Goal: Task Accomplishment & Management: Manage account settings

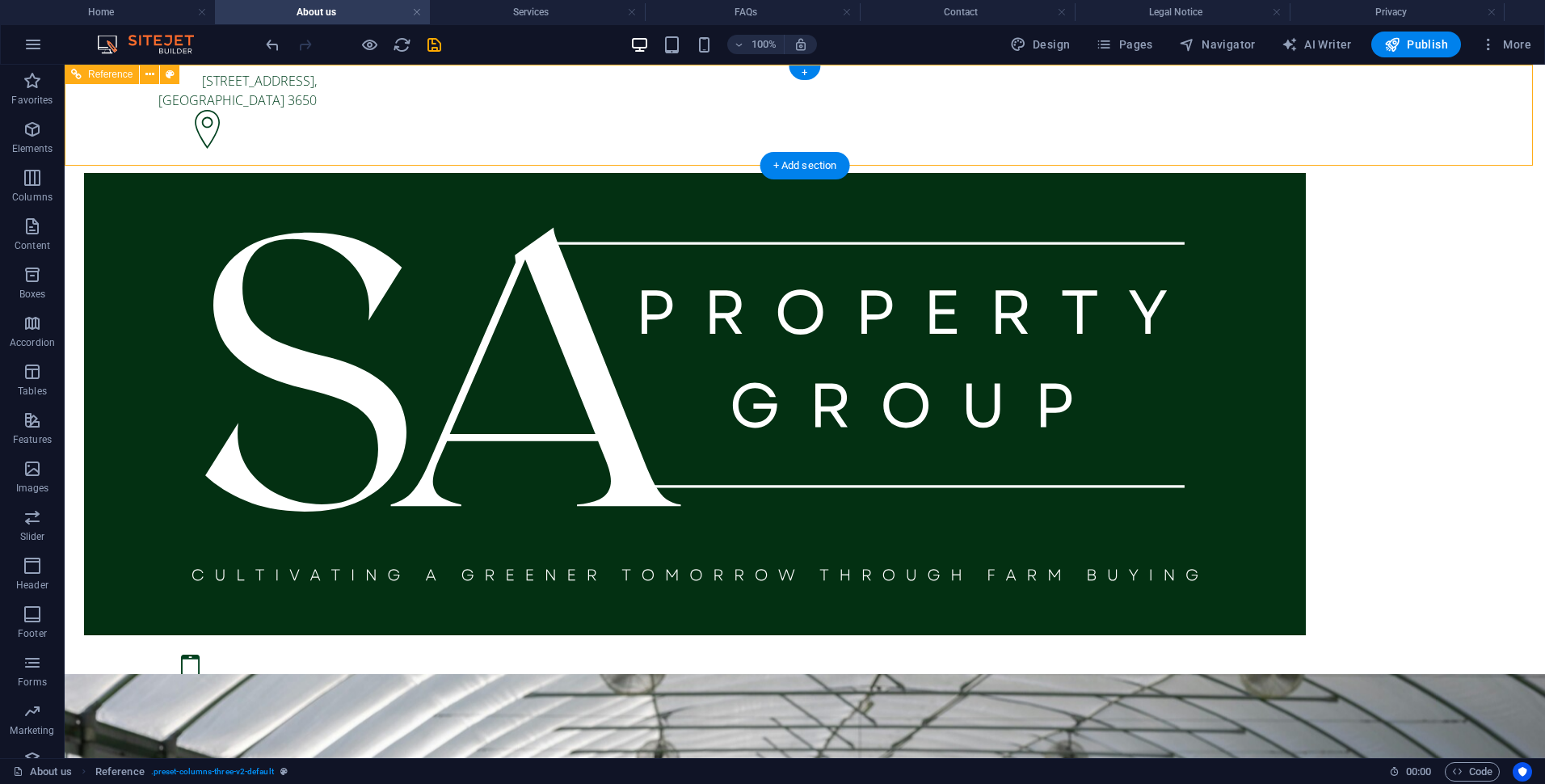
click at [323, 92] on div "[STREET_ADDRESS]" at bounding box center [200, 112] width 246 height 96
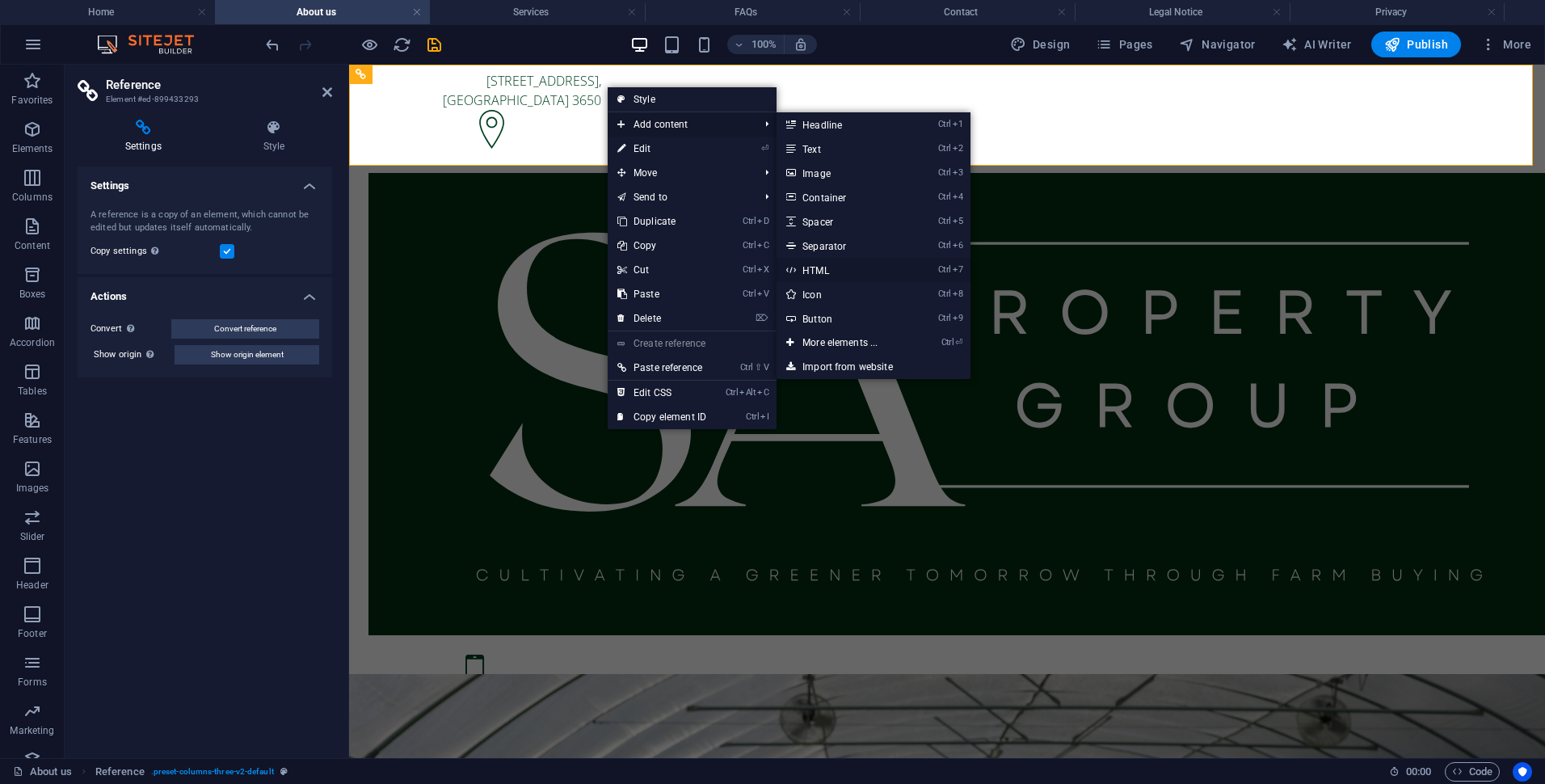
click at [836, 266] on link "Ctrl 7 HTML" at bounding box center [843, 270] width 134 height 24
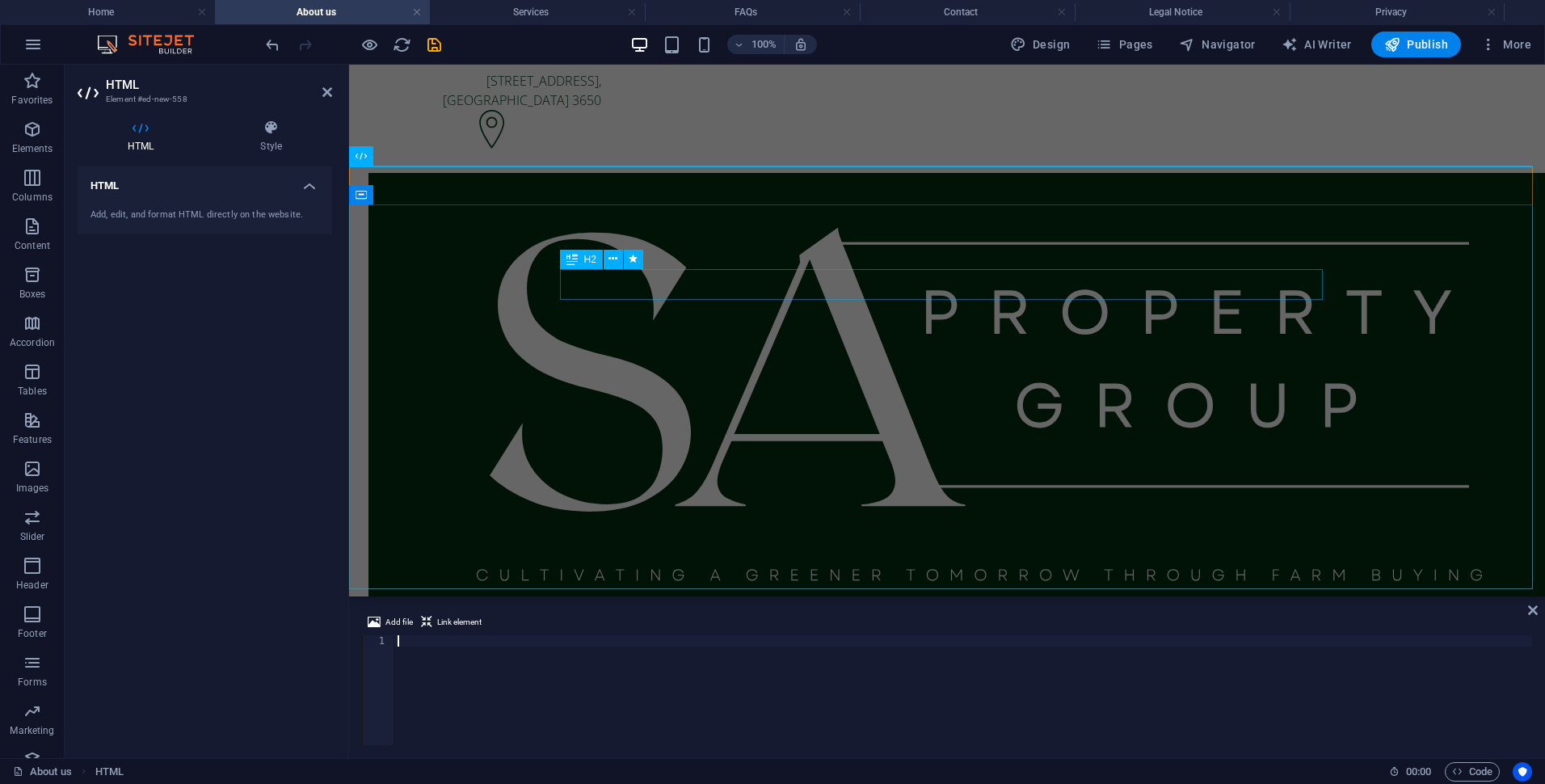
type textarea "</script>"
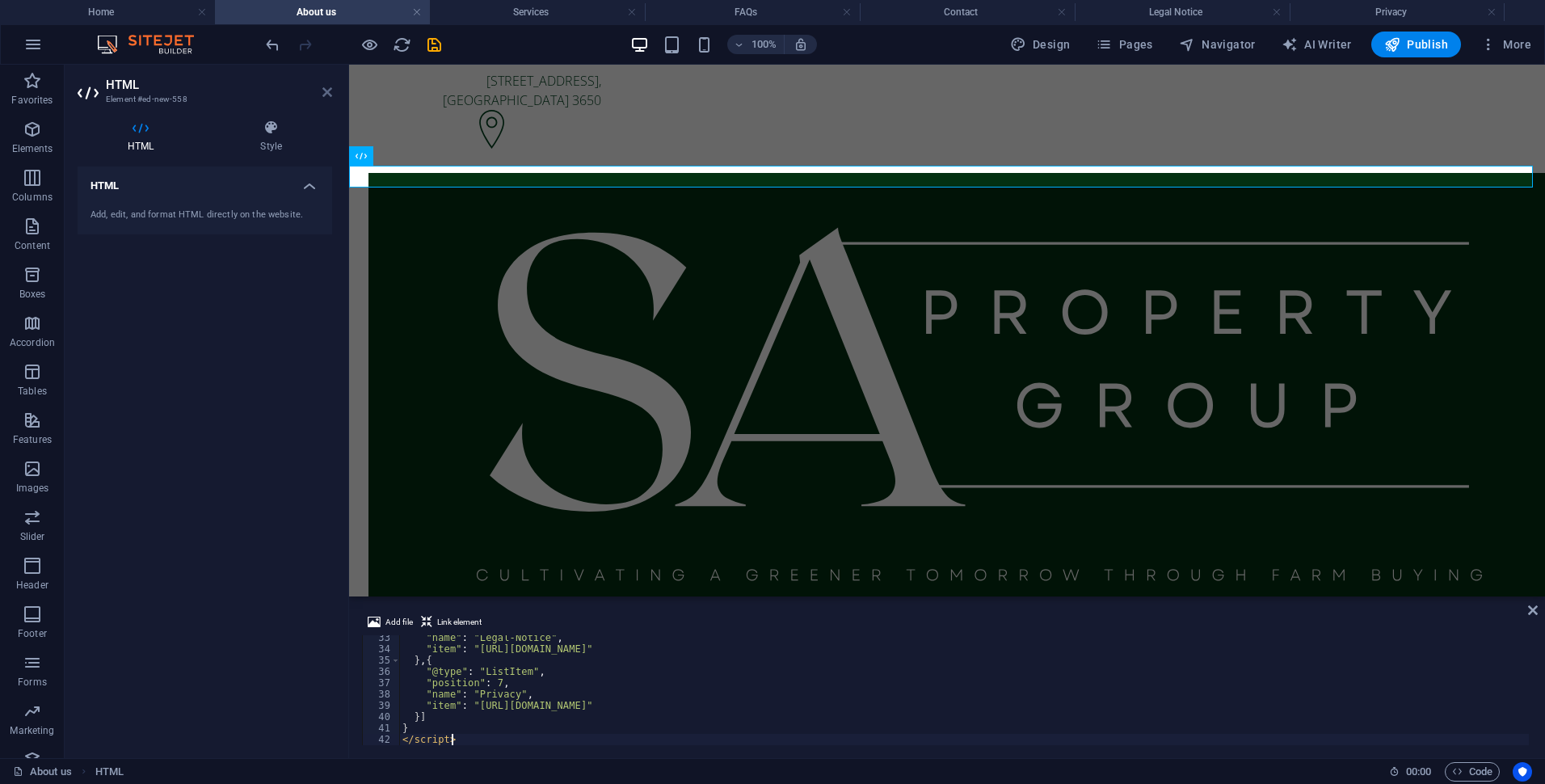
click at [327, 93] on icon at bounding box center [327, 92] width 10 height 13
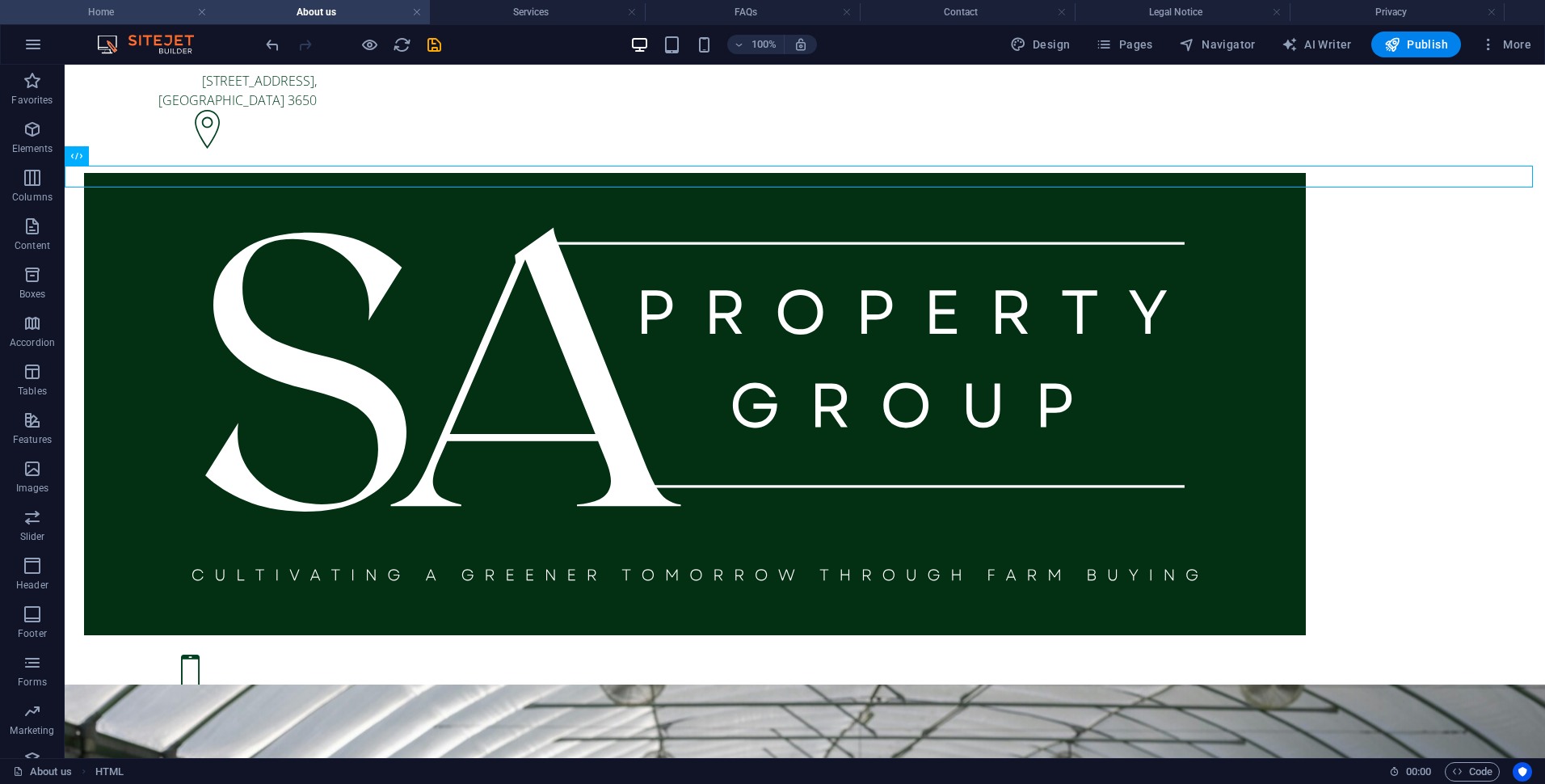
click at [175, 12] on h4 "Home" at bounding box center [107, 12] width 215 height 18
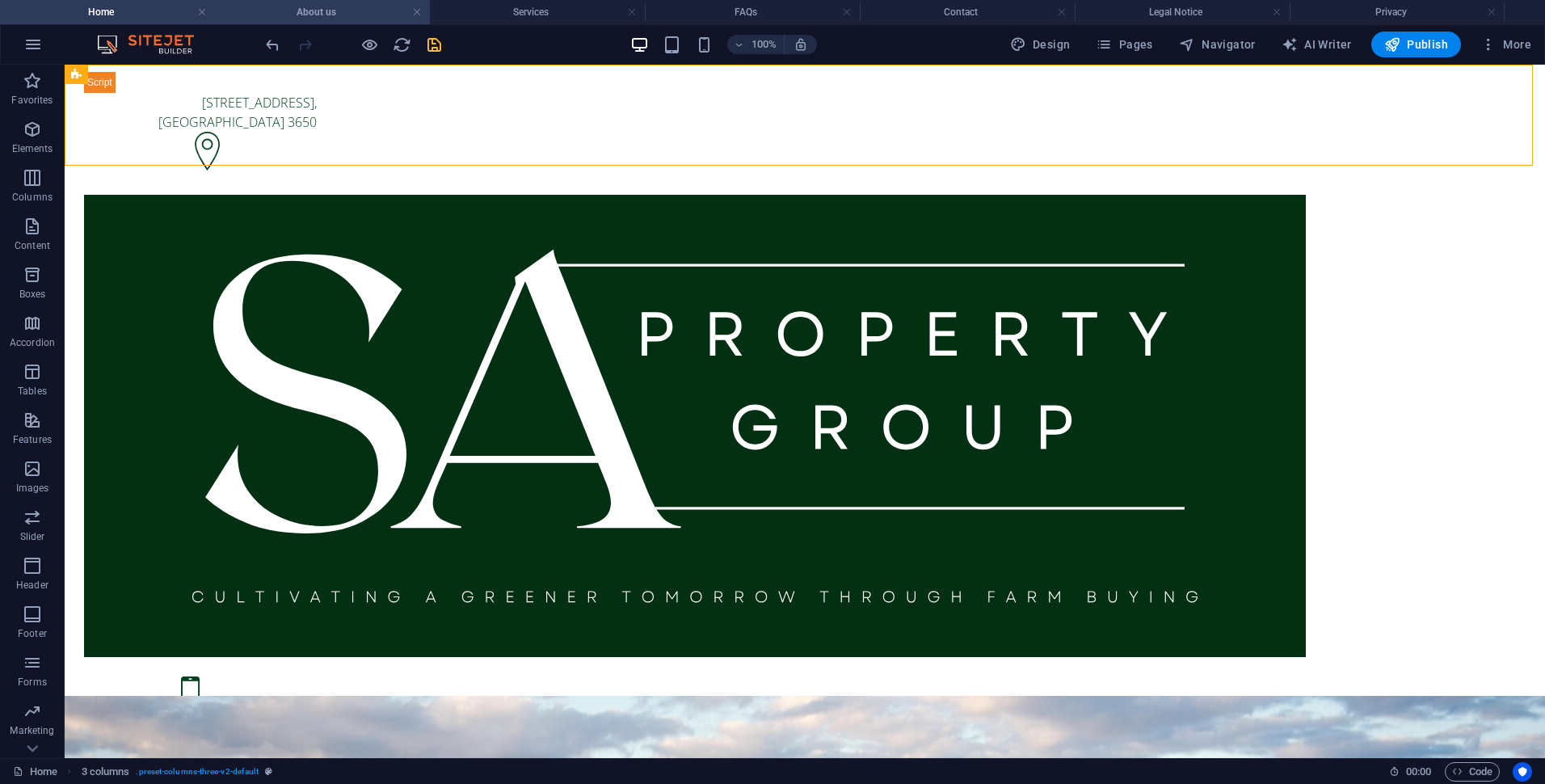
click at [354, 11] on h4 "About us" at bounding box center [322, 12] width 215 height 18
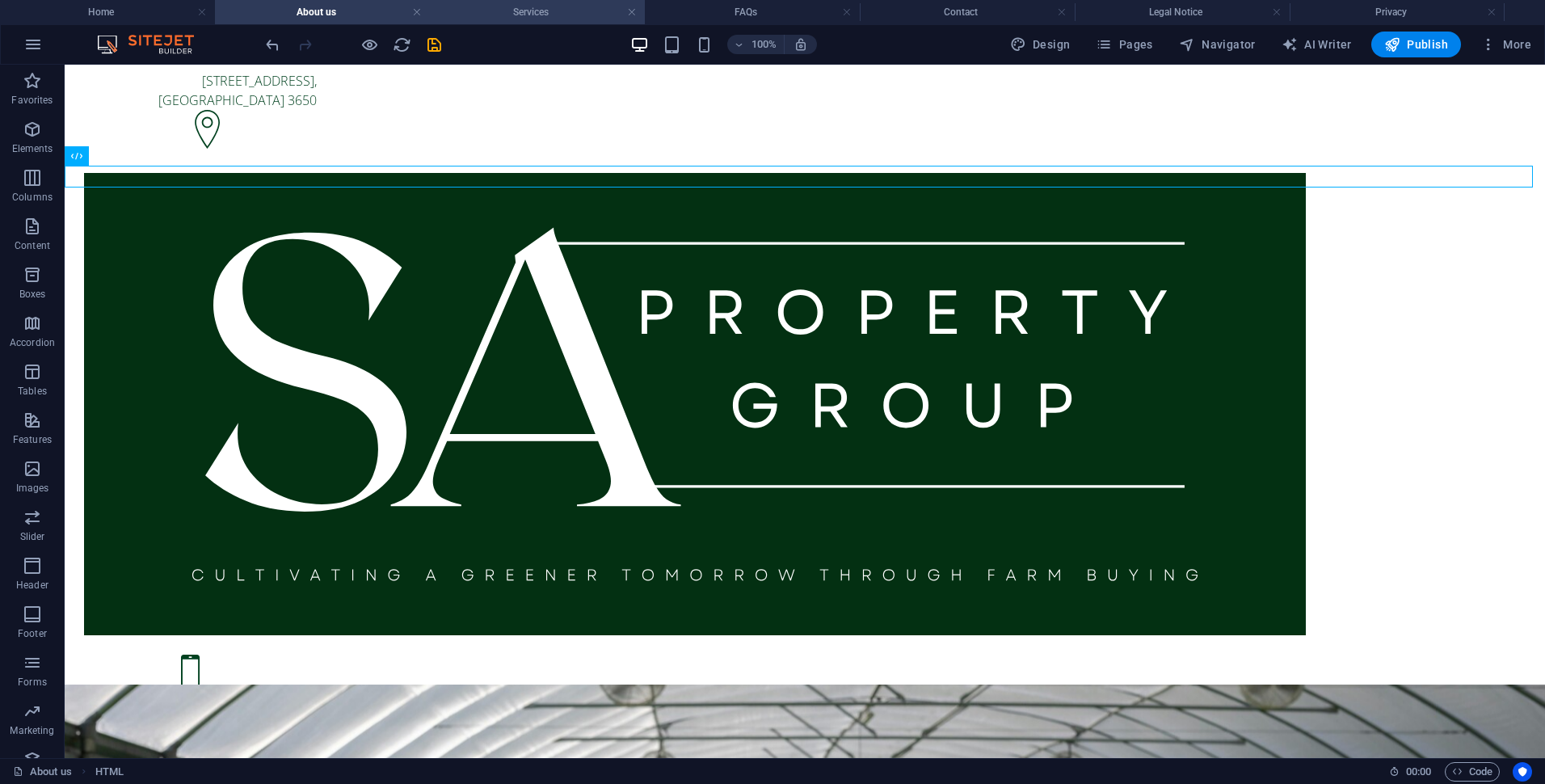
click at [540, 15] on h4 "Services" at bounding box center [538, 12] width 215 height 18
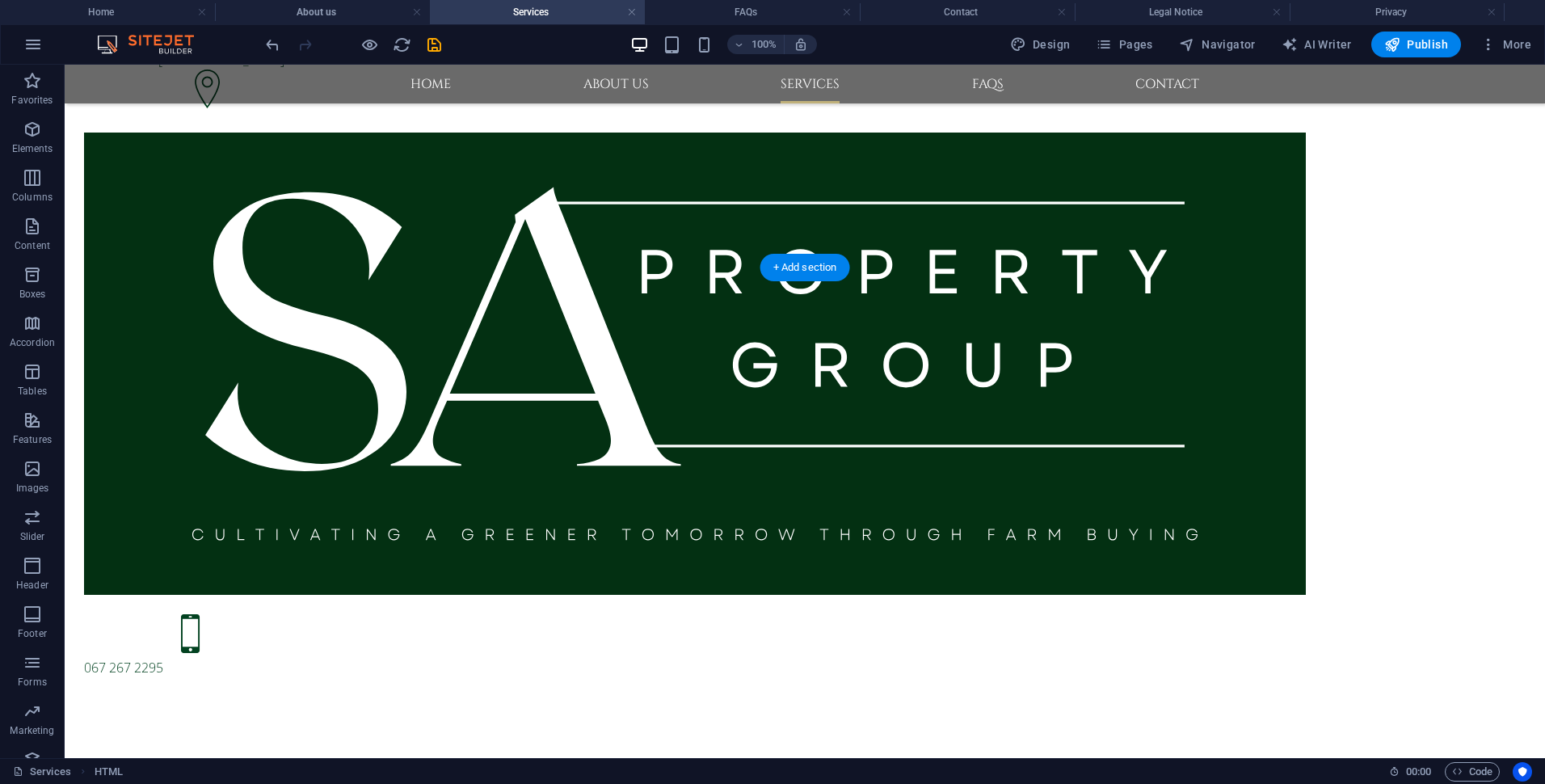
scroll to position [0, 0]
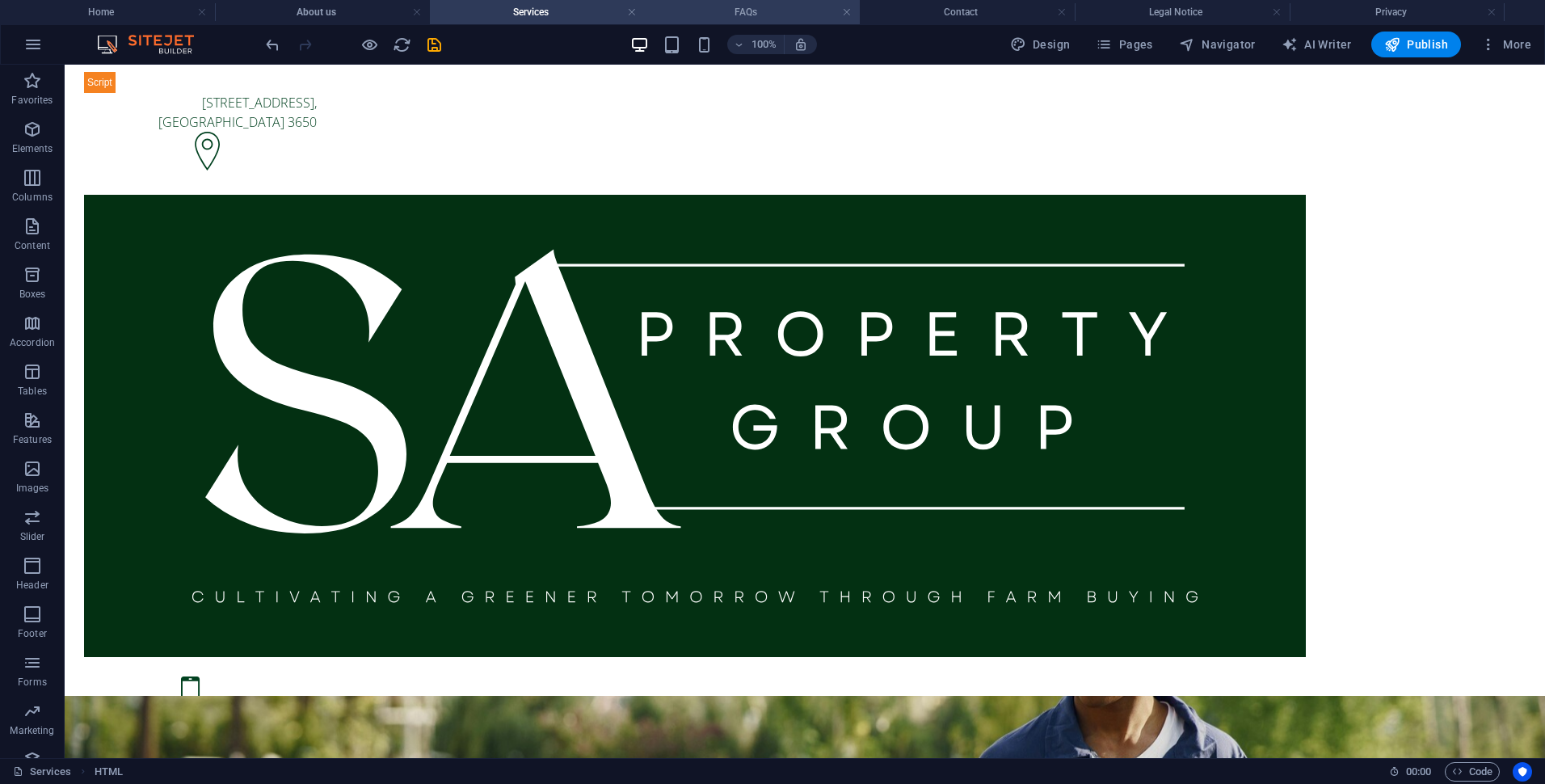
click at [749, 11] on h4 "FAQs" at bounding box center [752, 12] width 215 height 18
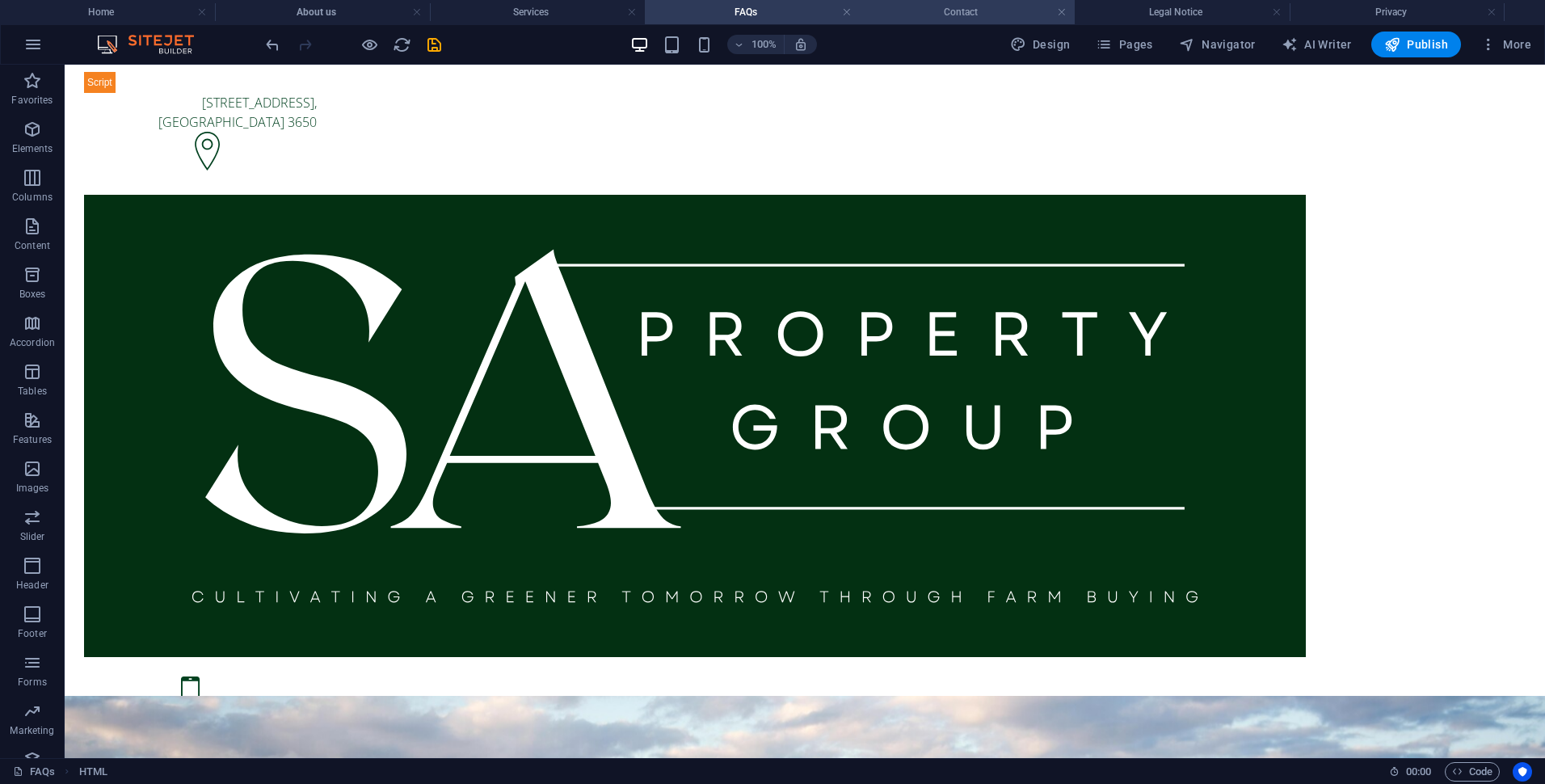
click at [946, 11] on h4 "Contact" at bounding box center [967, 12] width 215 height 18
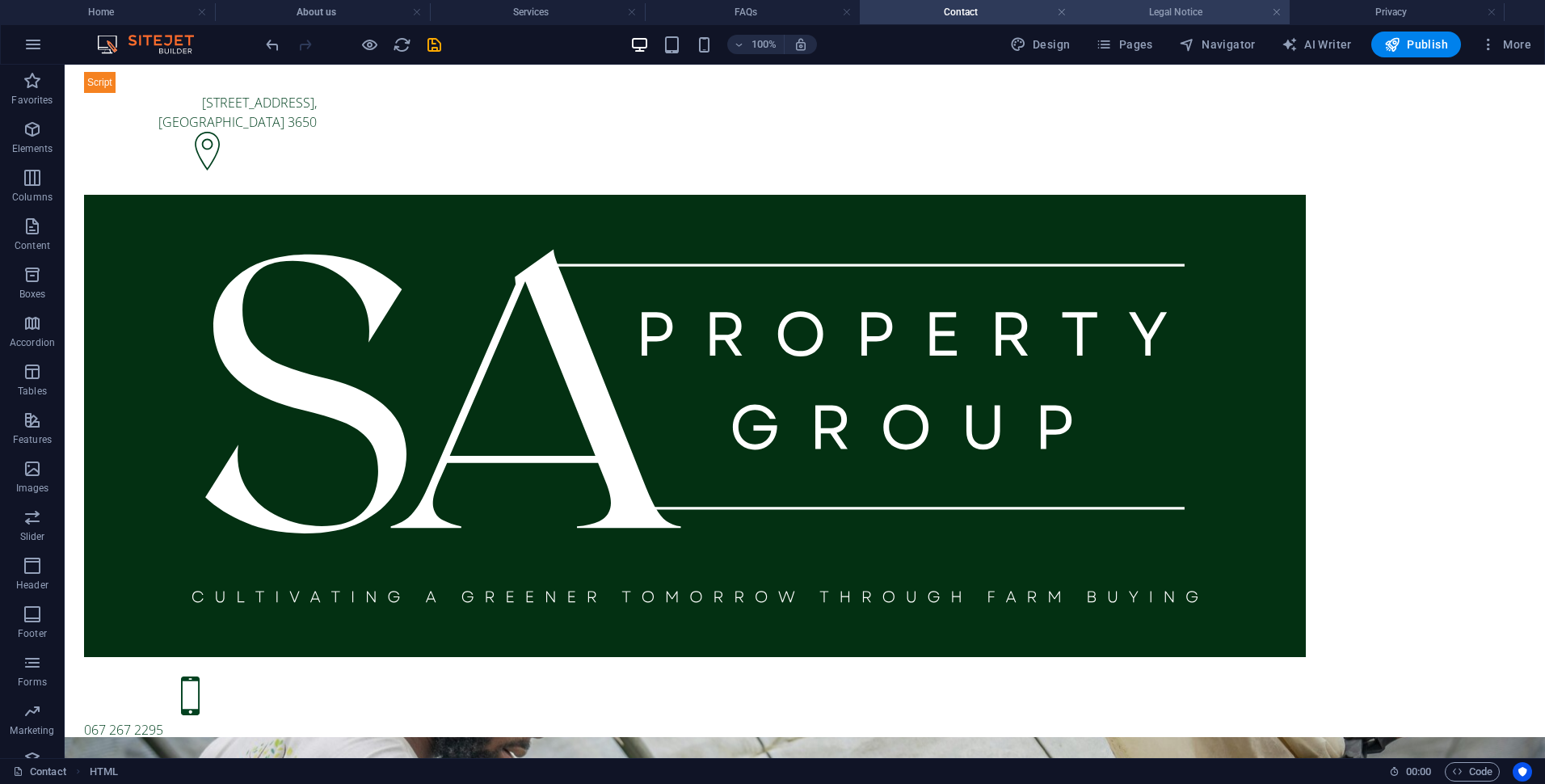
click at [1171, 16] on h4 "Legal Notice" at bounding box center [1182, 12] width 215 height 18
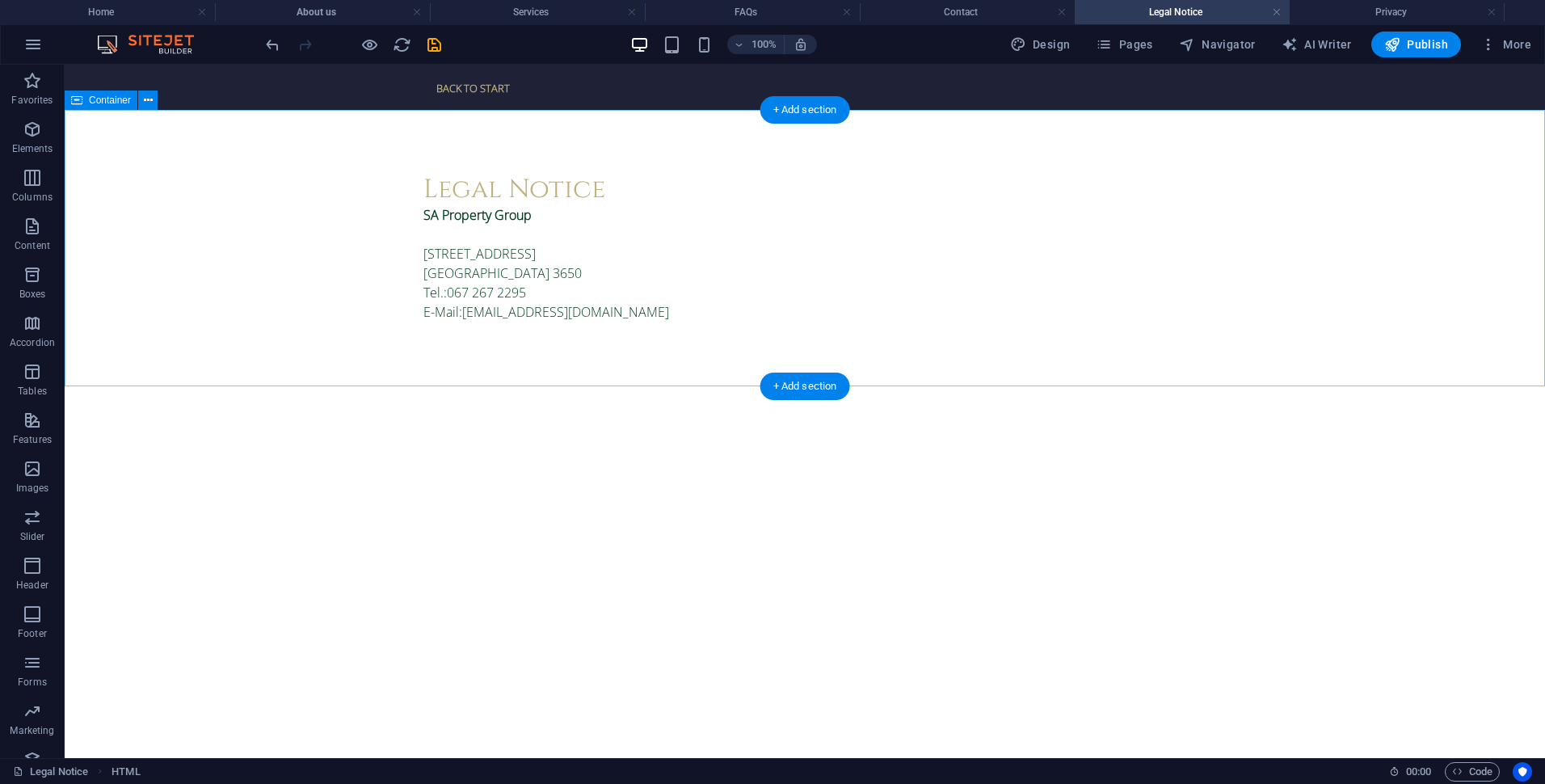
click at [481, 128] on div "Legal Notice SA Property Group [STREET_ADDRESS] Tel.: [PHONE_NUMBER] E-Mail: [E…" at bounding box center [805, 247] width 1481 height 276
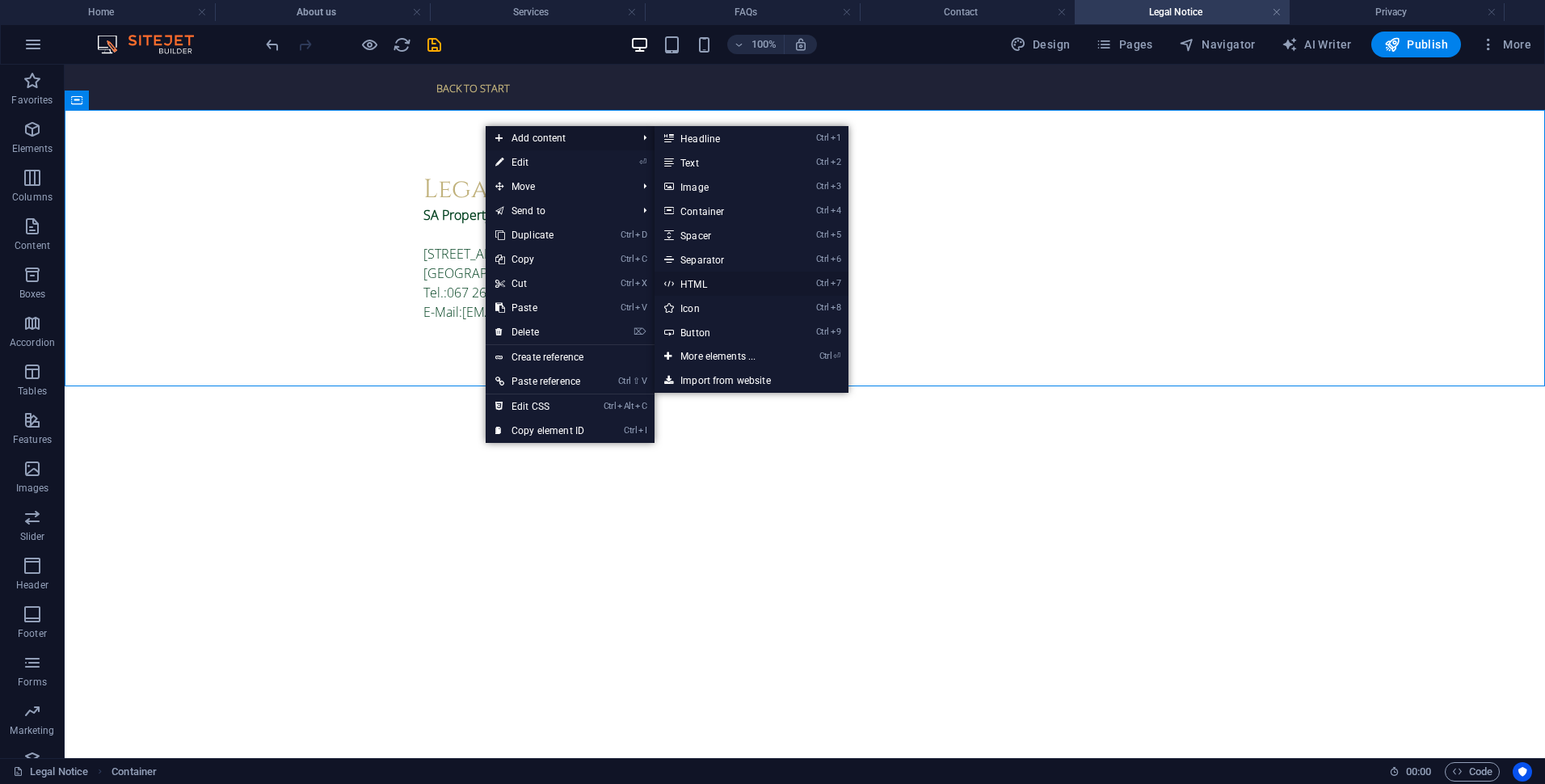
click at [723, 284] on link "Ctrl 7 HTML" at bounding box center [721, 283] width 134 height 24
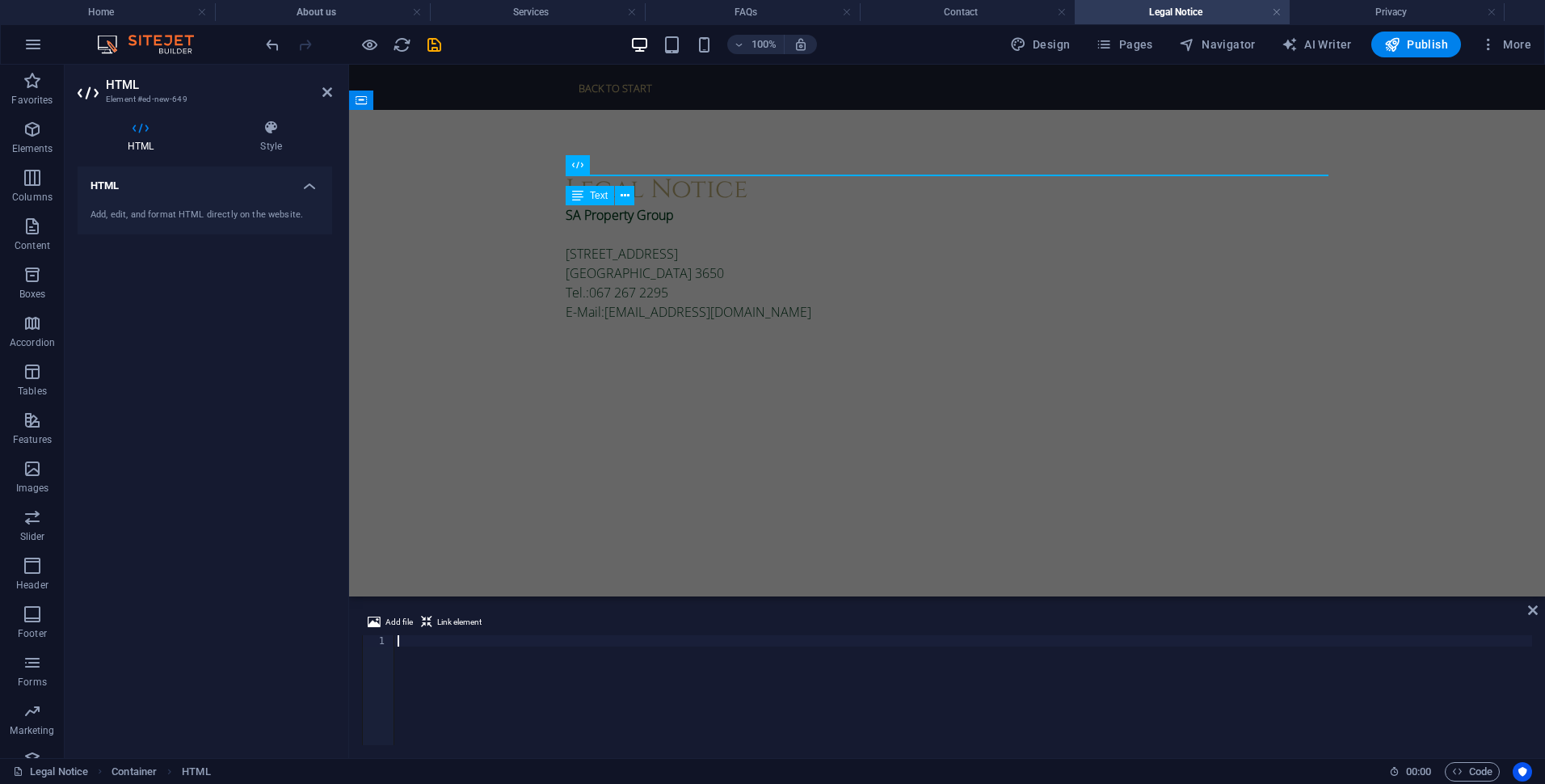
type textarea "</script>"
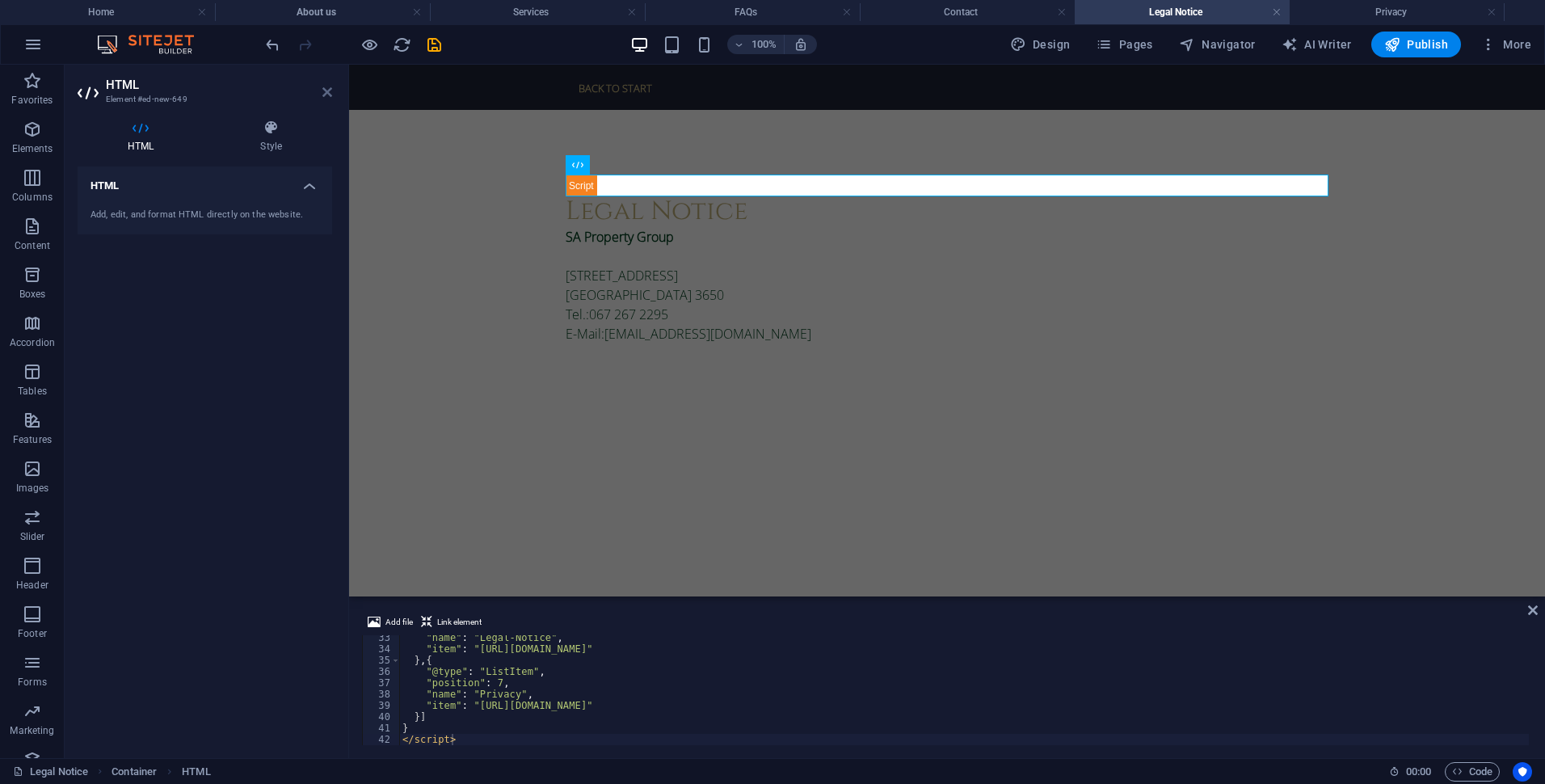
drag, startPoint x: 325, startPoint y: 89, endPoint x: 264, endPoint y: 28, distance: 86.3
click at [325, 89] on icon at bounding box center [327, 92] width 10 height 13
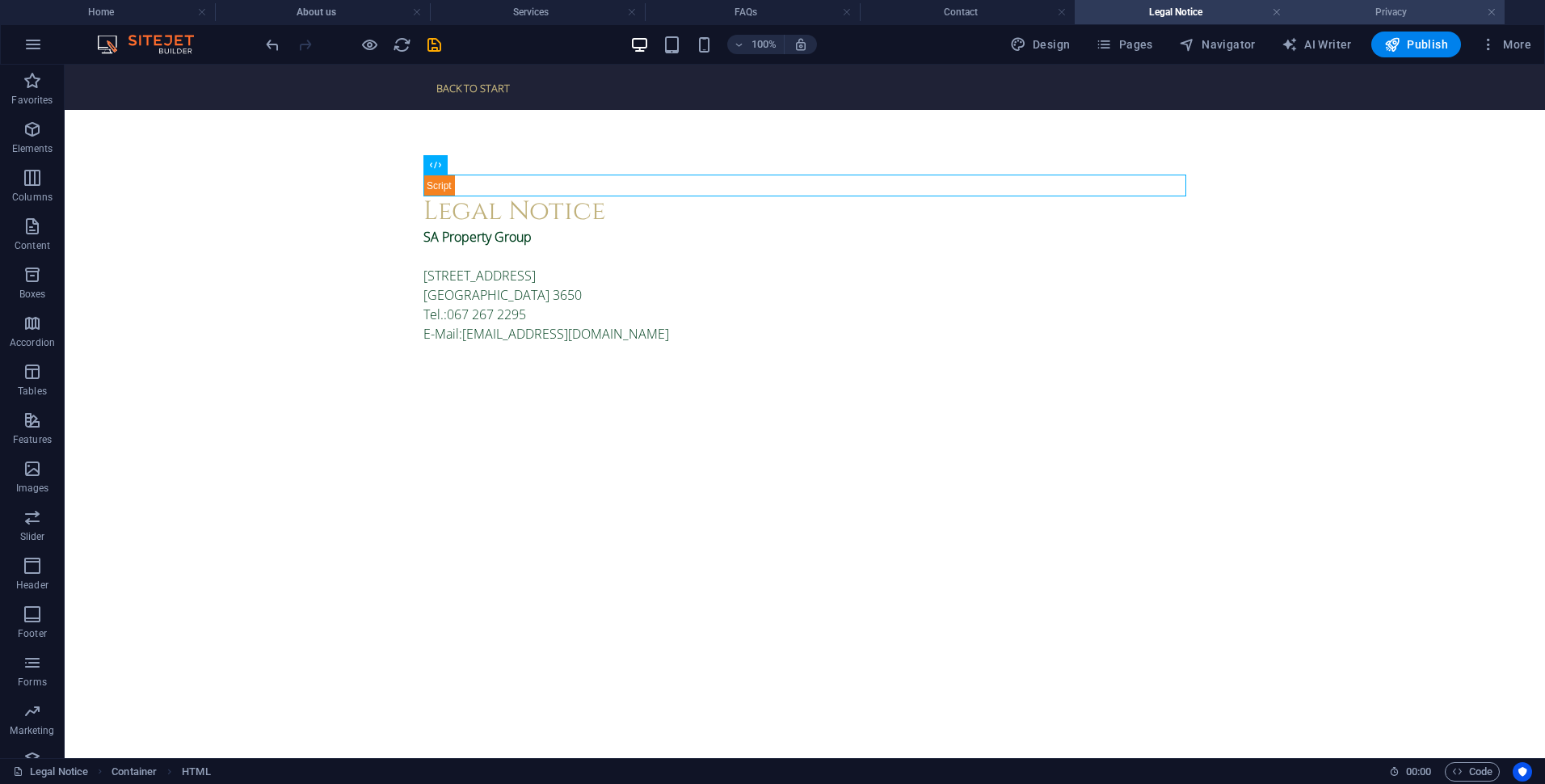
click at [1360, 19] on h4 "Privacy" at bounding box center [1397, 12] width 215 height 18
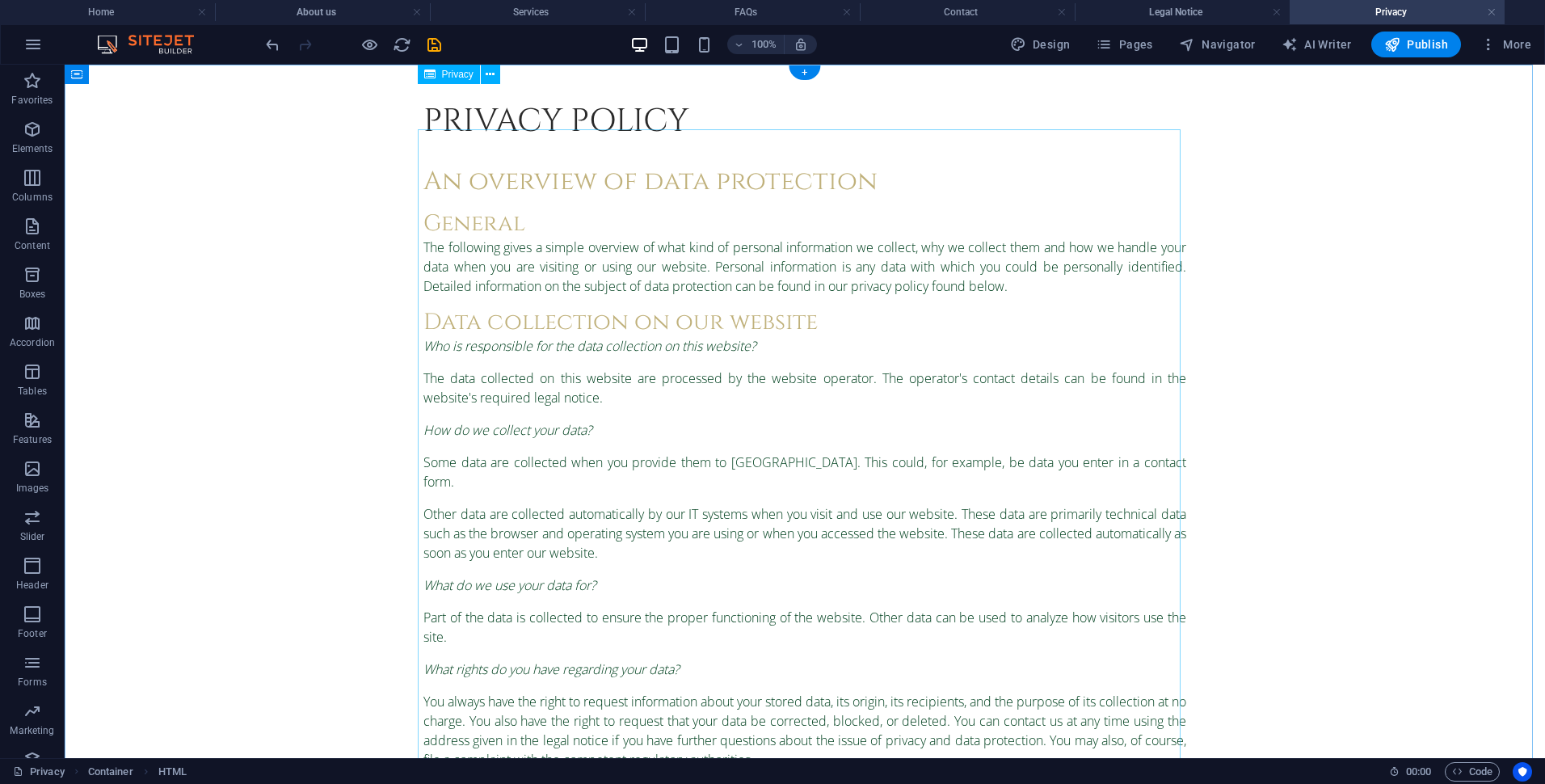
scroll to position [0, 0]
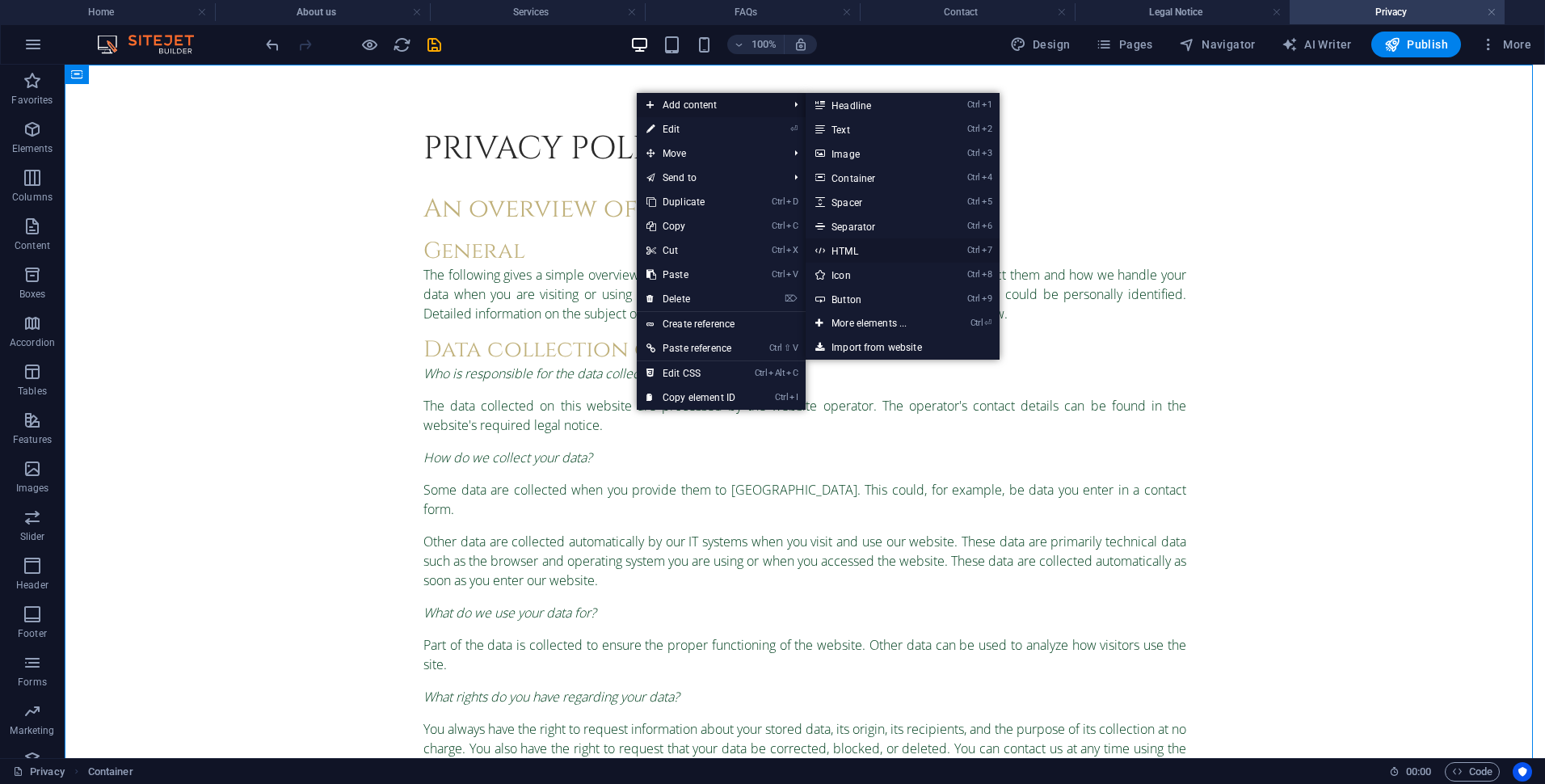
click at [860, 246] on link "Ctrl 7 HTML" at bounding box center [872, 250] width 134 height 24
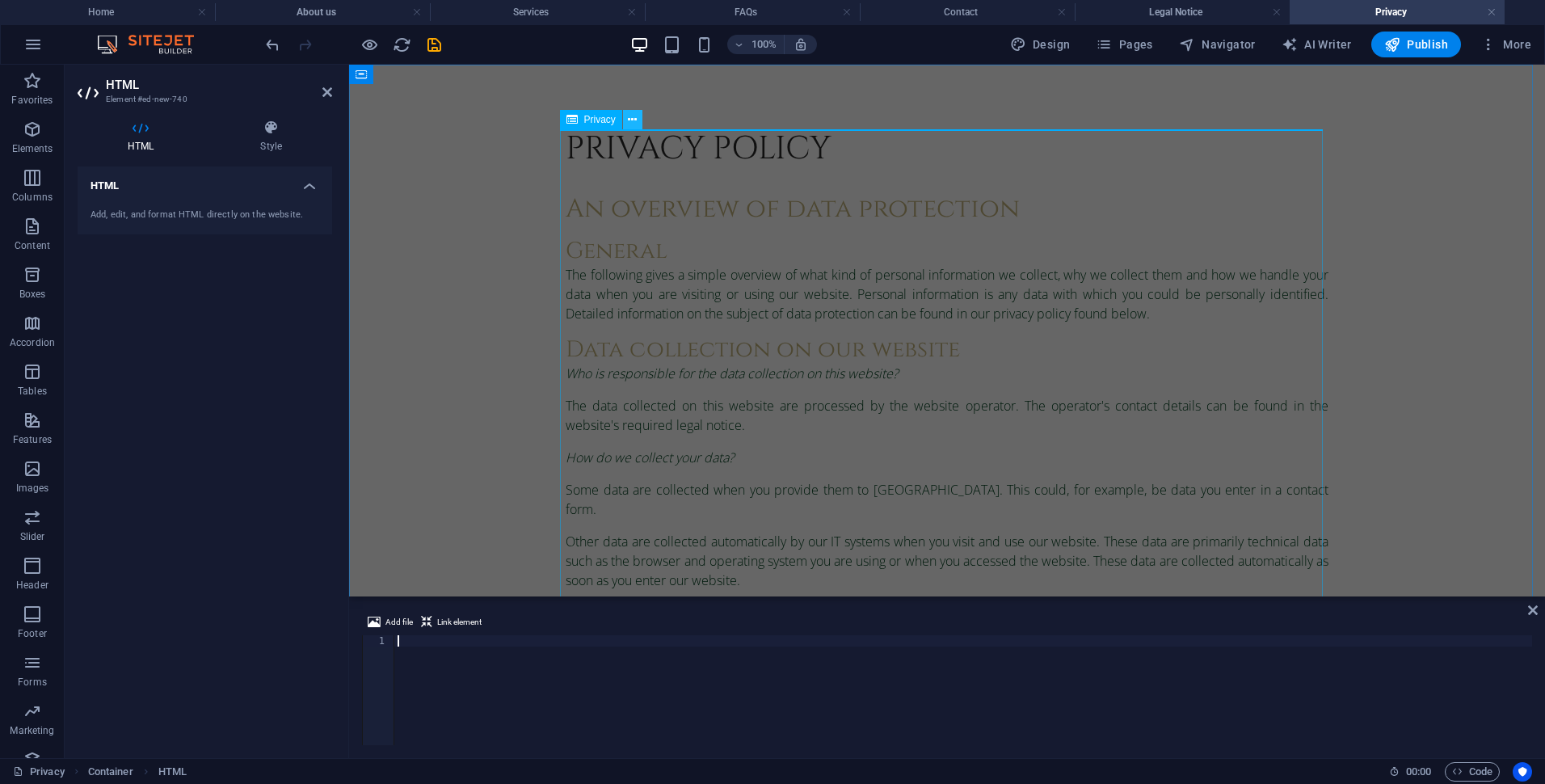
type textarea "</script>"
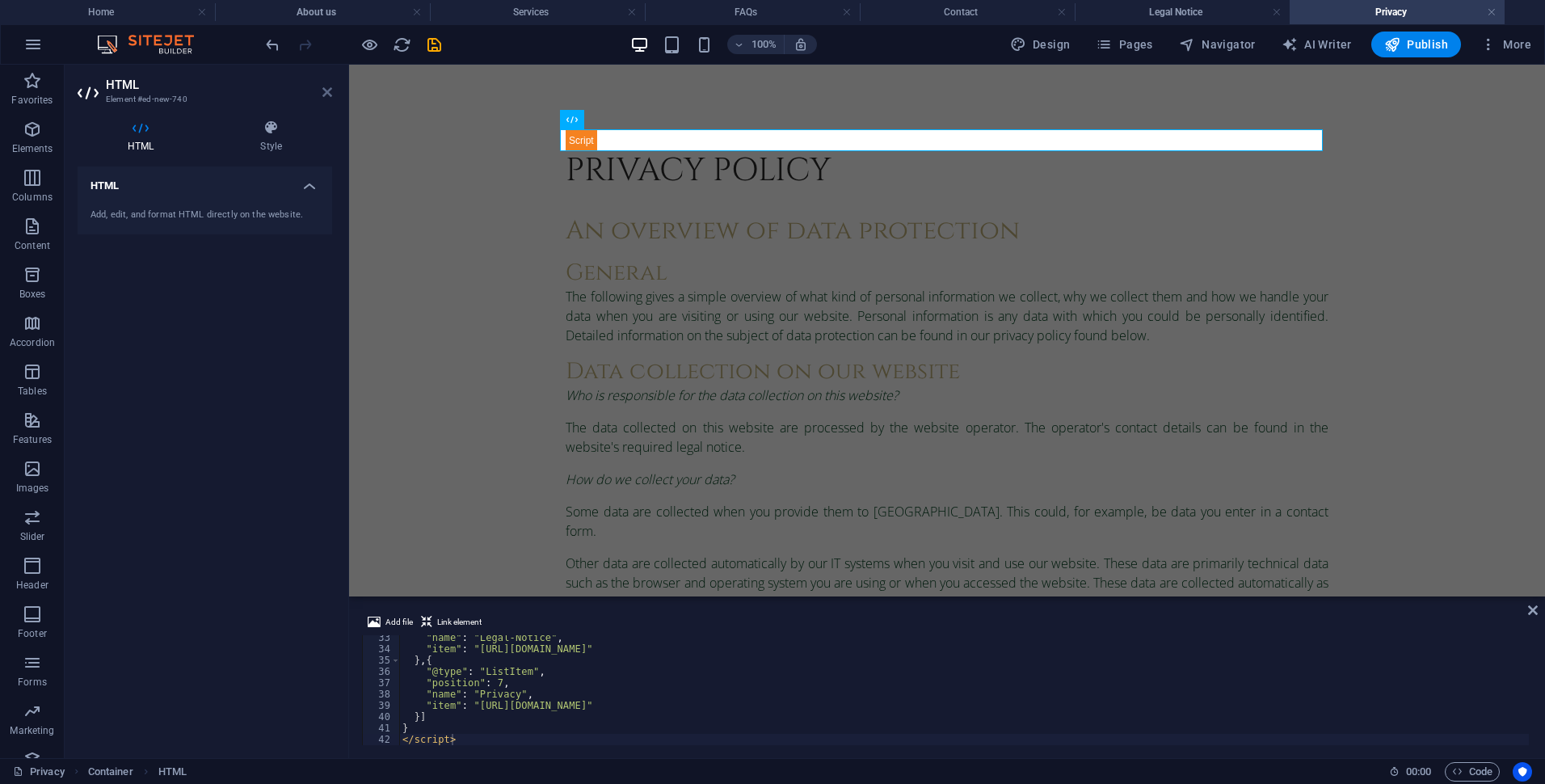
click at [326, 92] on icon at bounding box center [327, 92] width 10 height 13
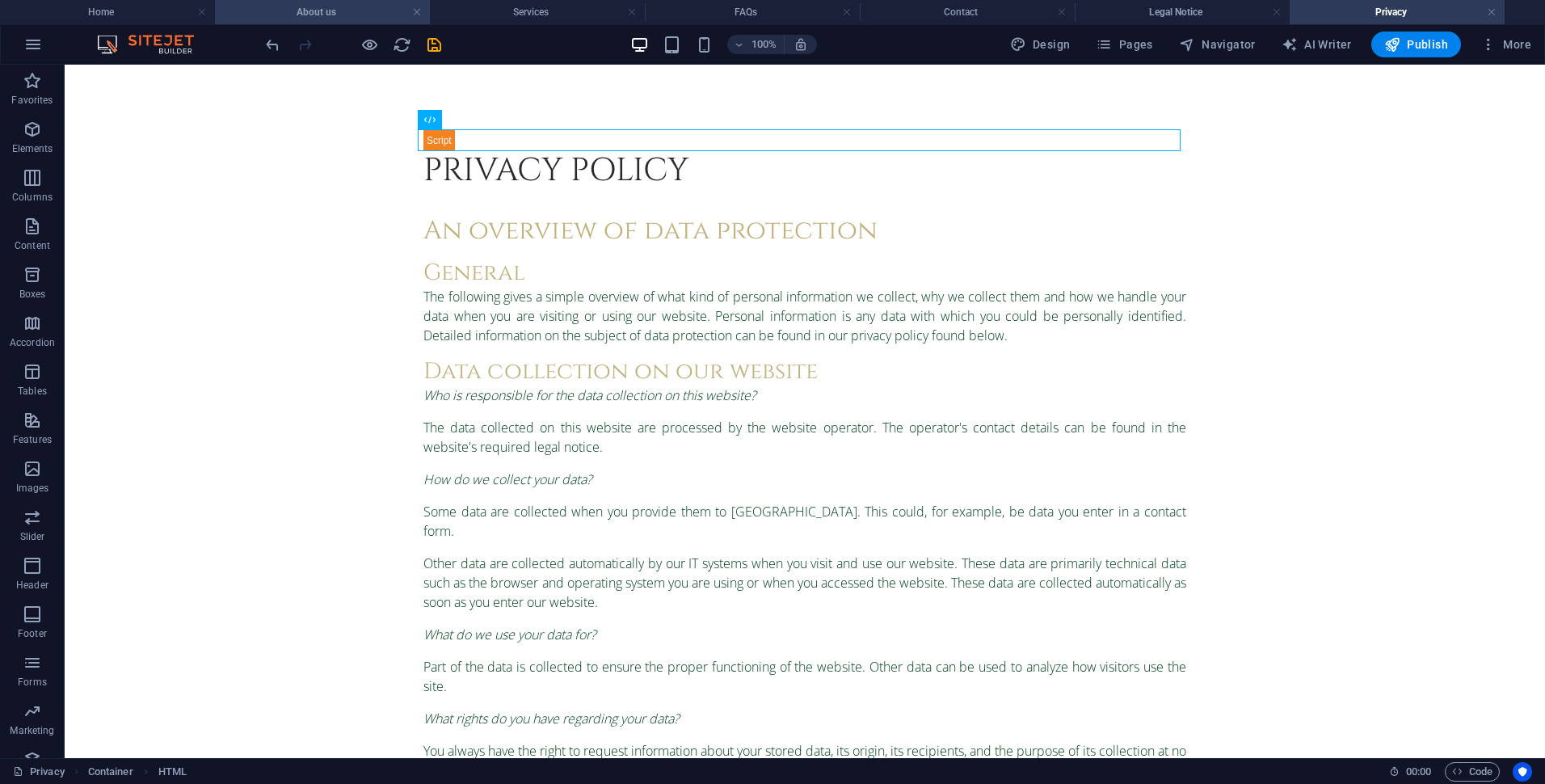
click at [342, 12] on h4 "About us" at bounding box center [322, 12] width 215 height 18
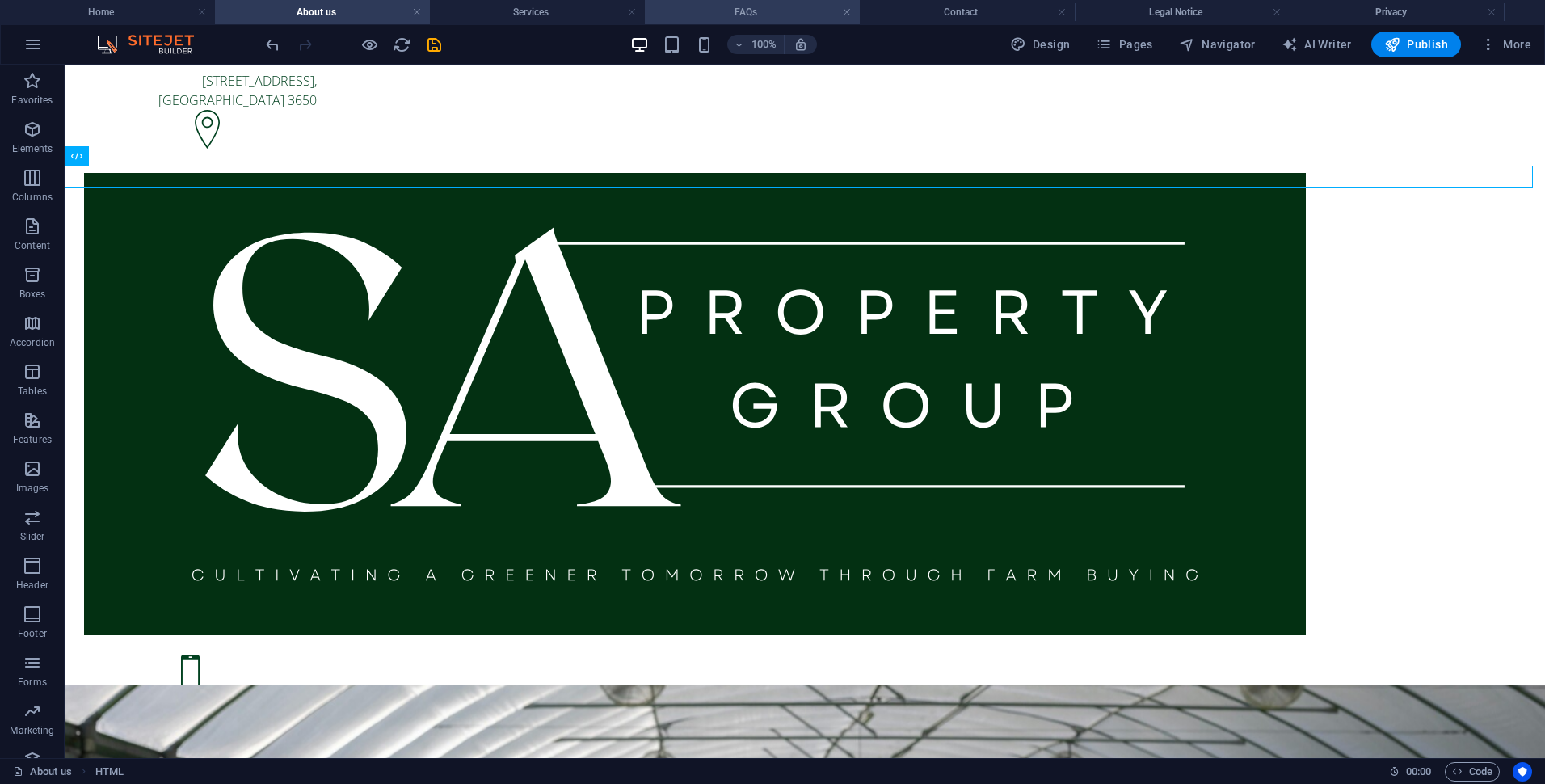
click at [704, 2] on li "FAQs" at bounding box center [752, 12] width 215 height 24
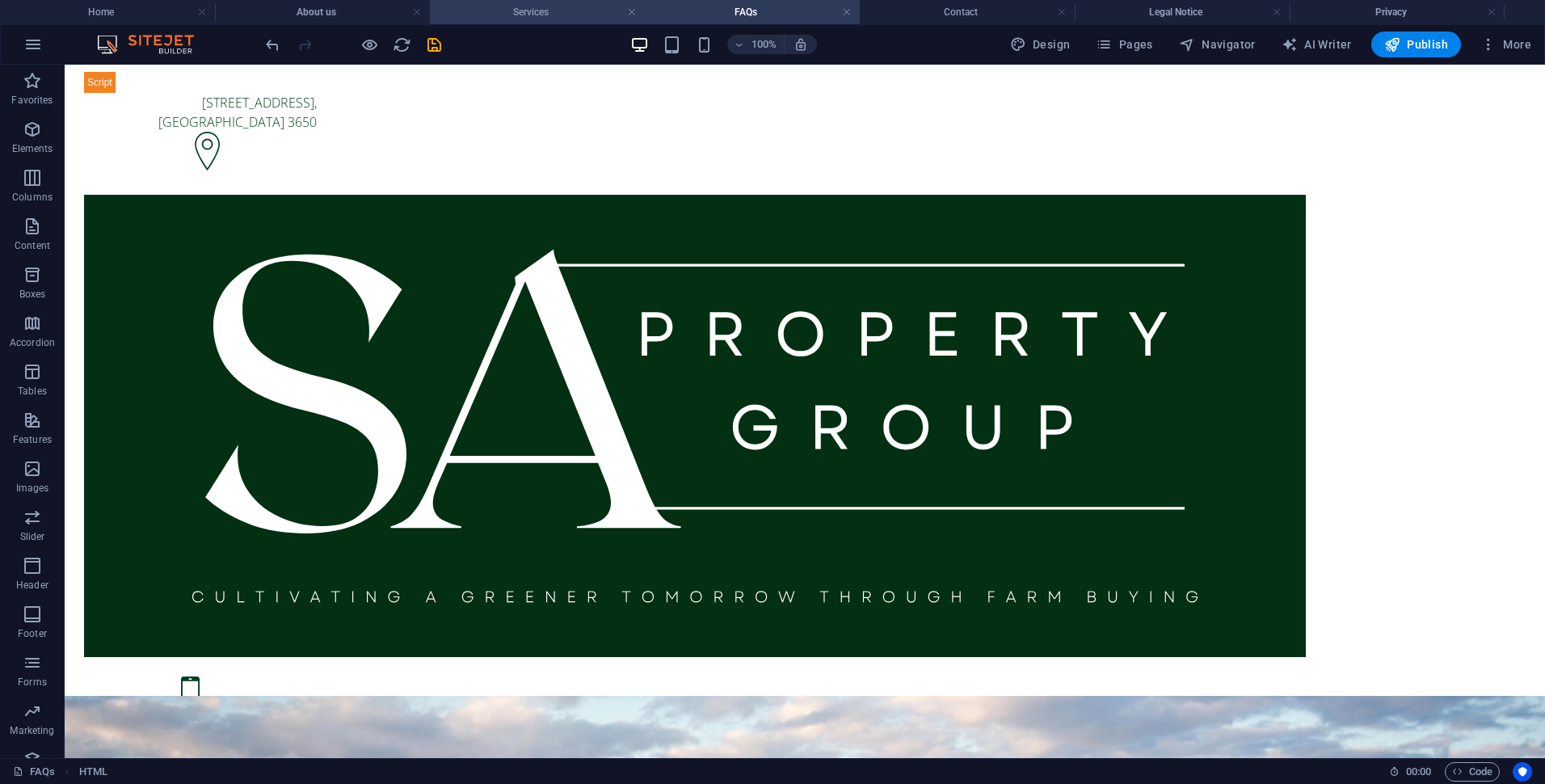
click at [503, 13] on h4 "Services" at bounding box center [538, 12] width 215 height 18
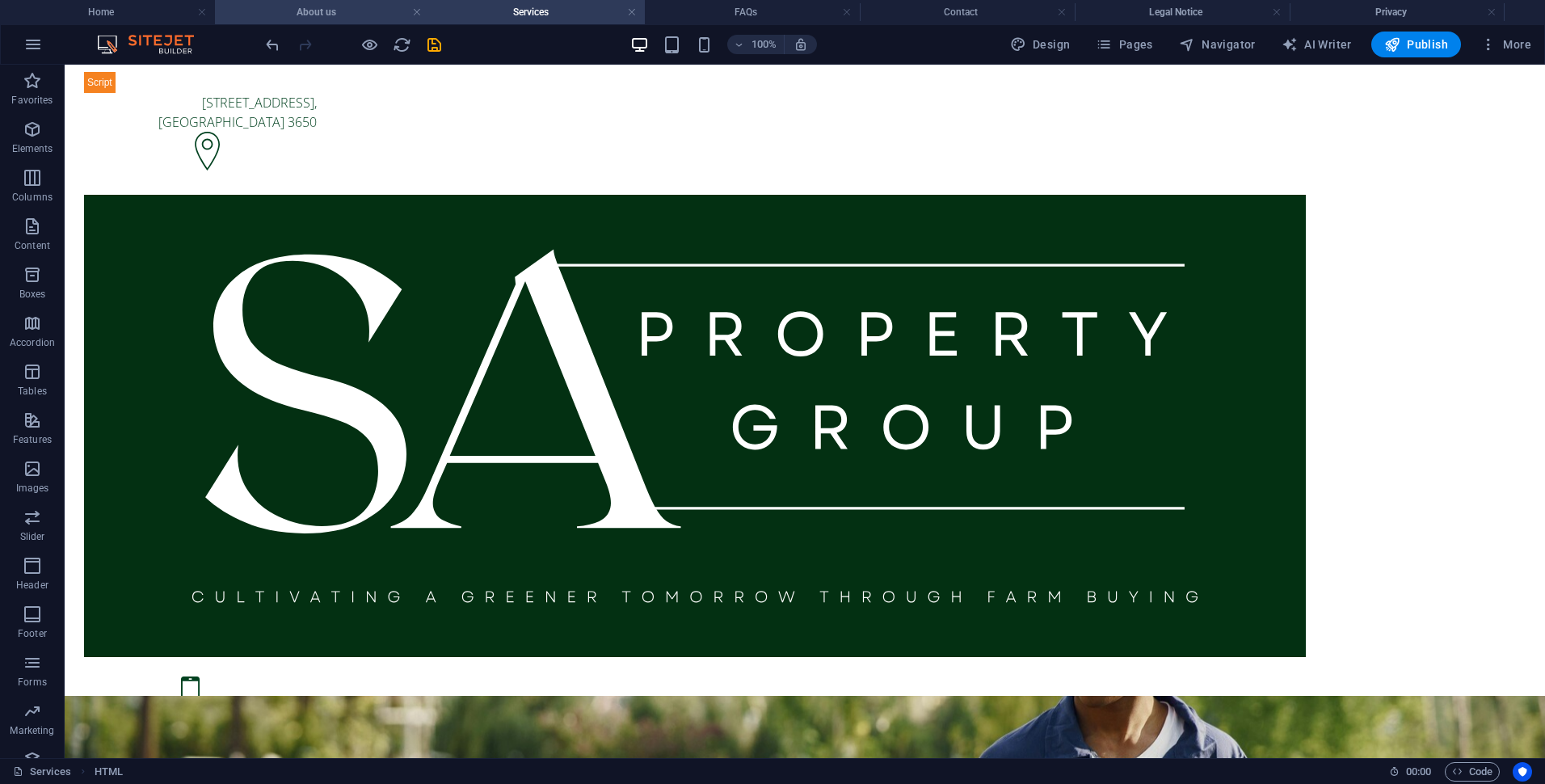
click at [331, 11] on h4 "About us" at bounding box center [322, 12] width 215 height 18
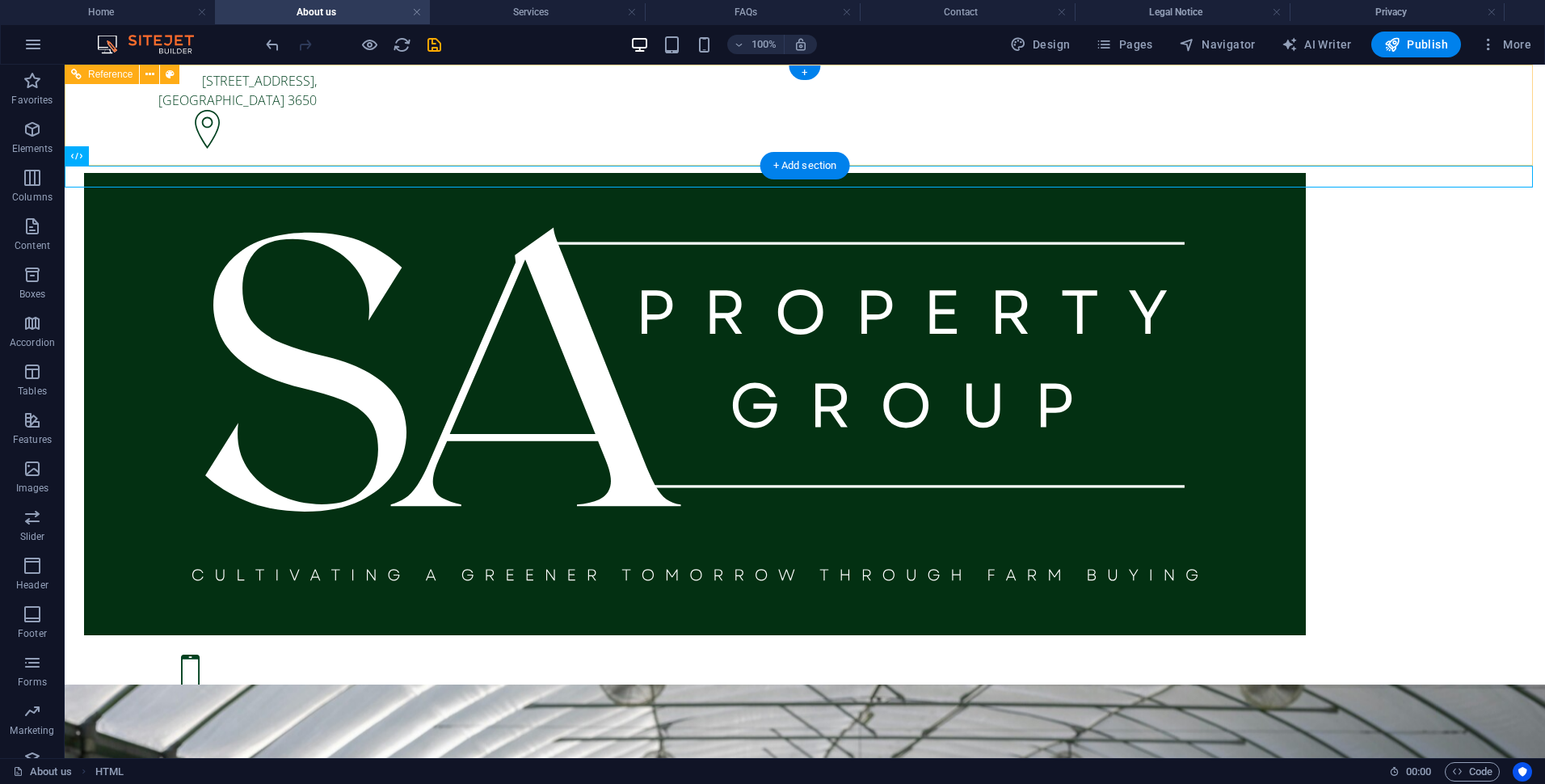
click at [323, 93] on div "[STREET_ADDRESS]" at bounding box center [200, 112] width 246 height 96
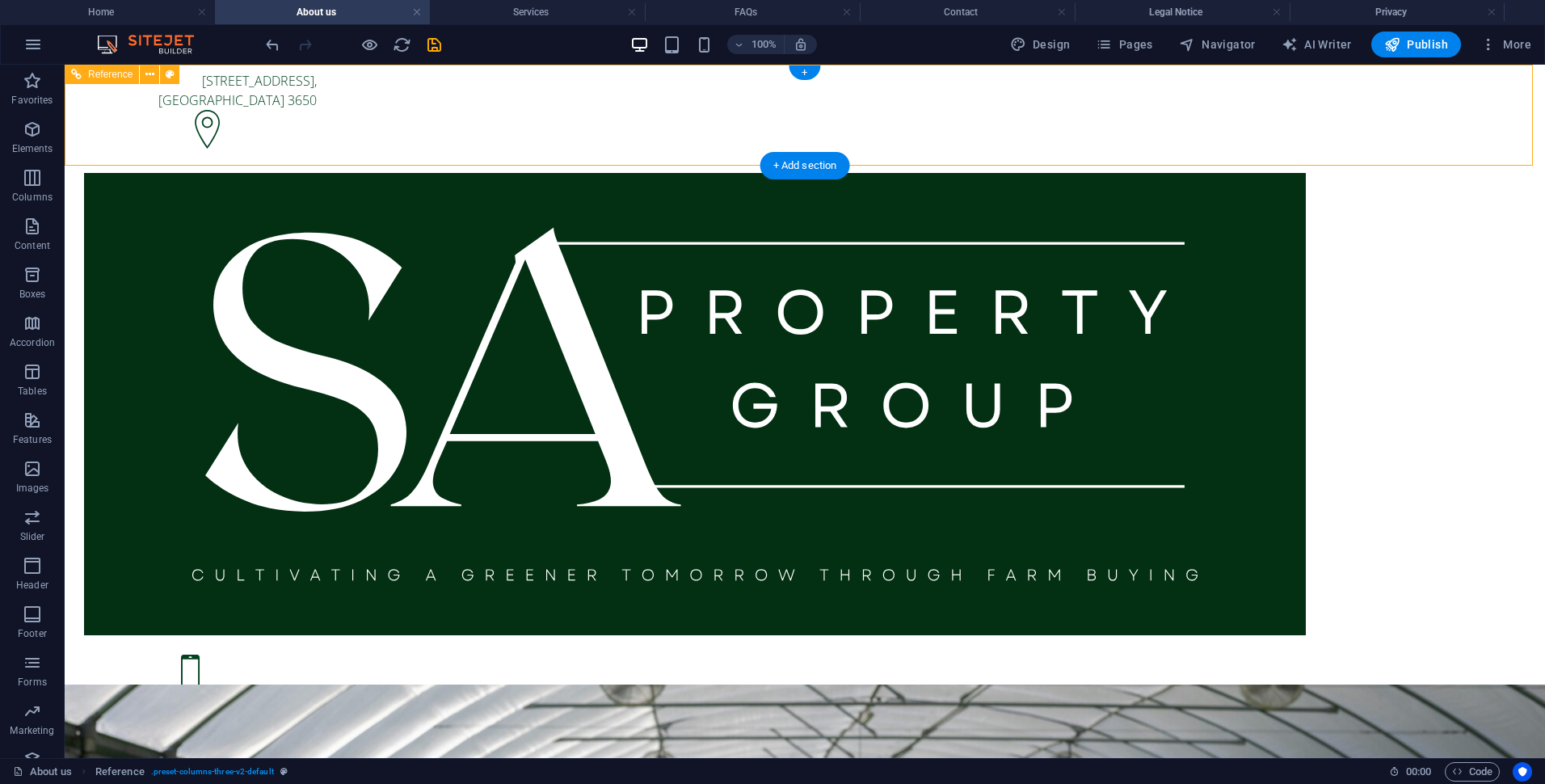
click at [323, 93] on div "[STREET_ADDRESS]" at bounding box center [200, 112] width 246 height 96
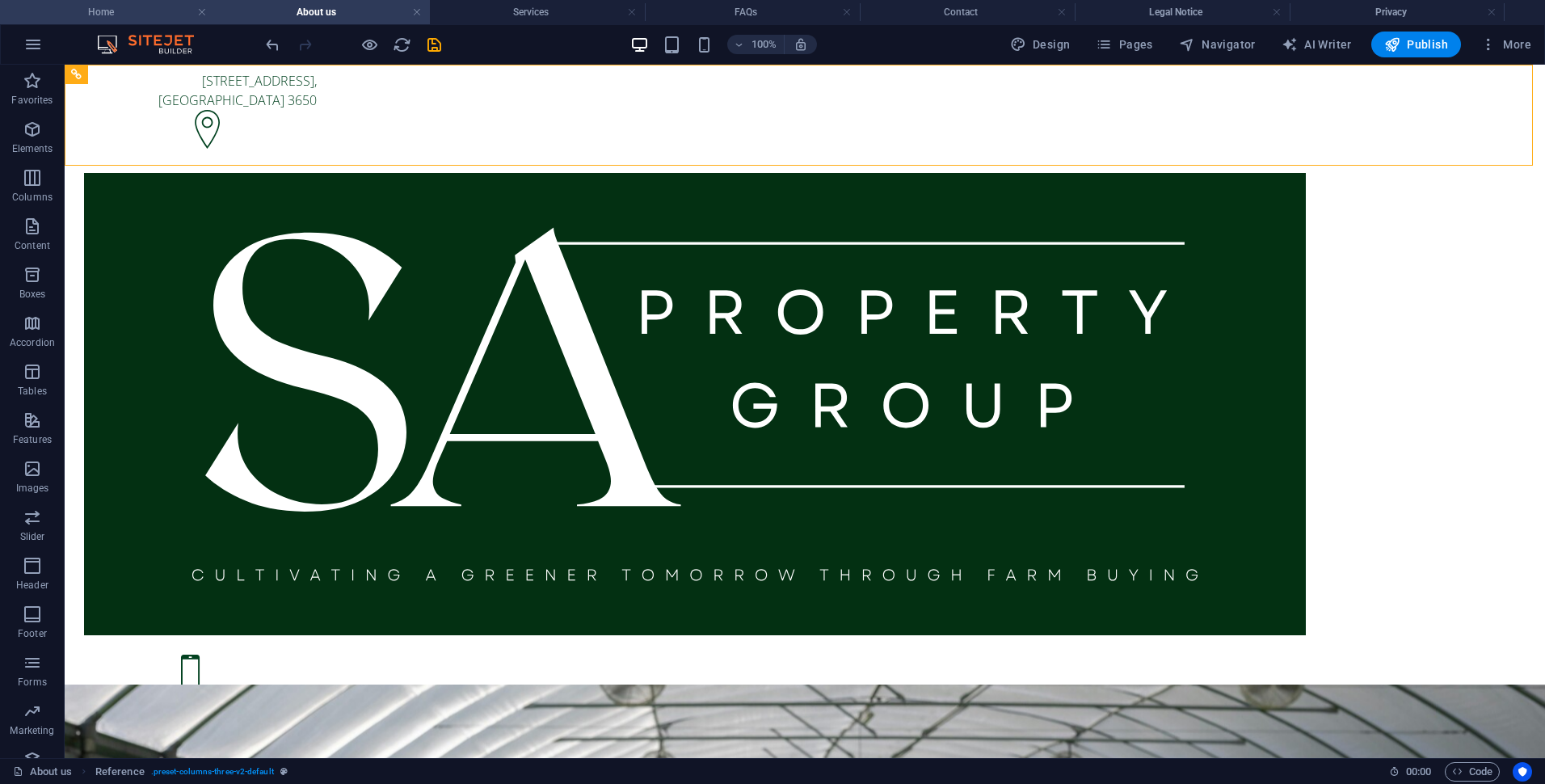
click at [152, 11] on h4 "Home" at bounding box center [107, 12] width 215 height 18
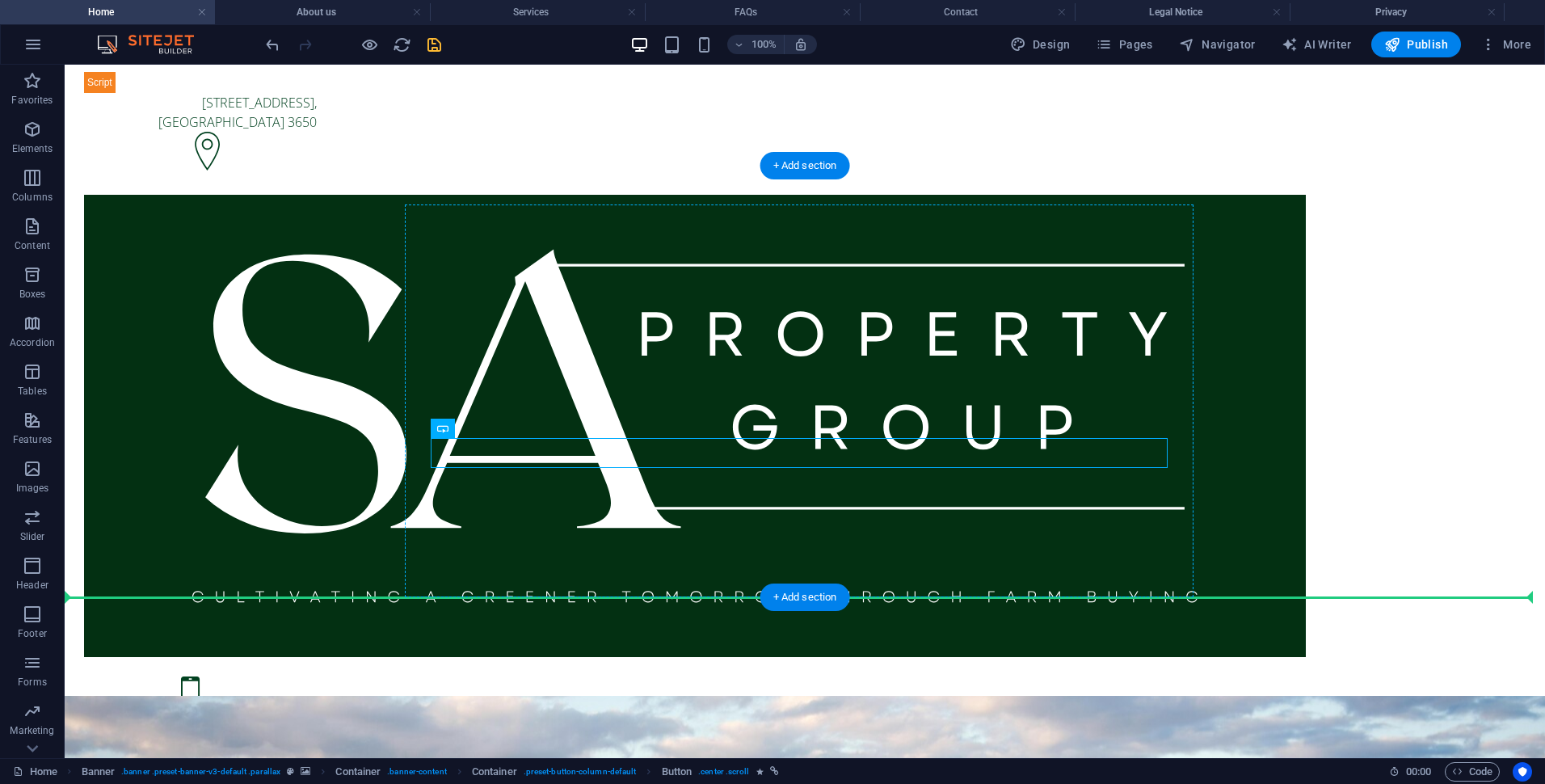
drag, startPoint x: 802, startPoint y: 452, endPoint x: 854, endPoint y: 434, distance: 55.0
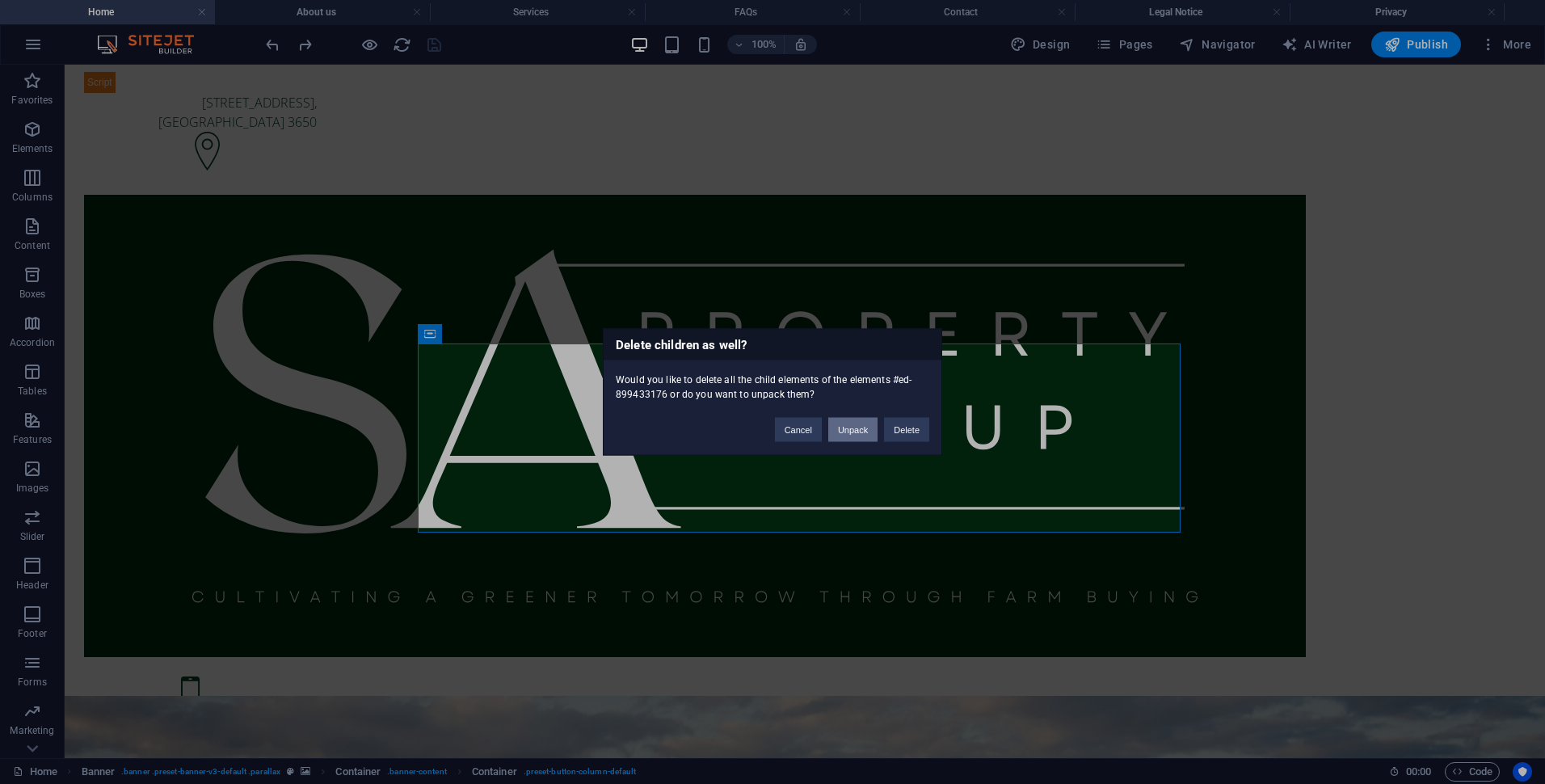
click at [863, 427] on button "Unpack" at bounding box center [853, 430] width 49 height 24
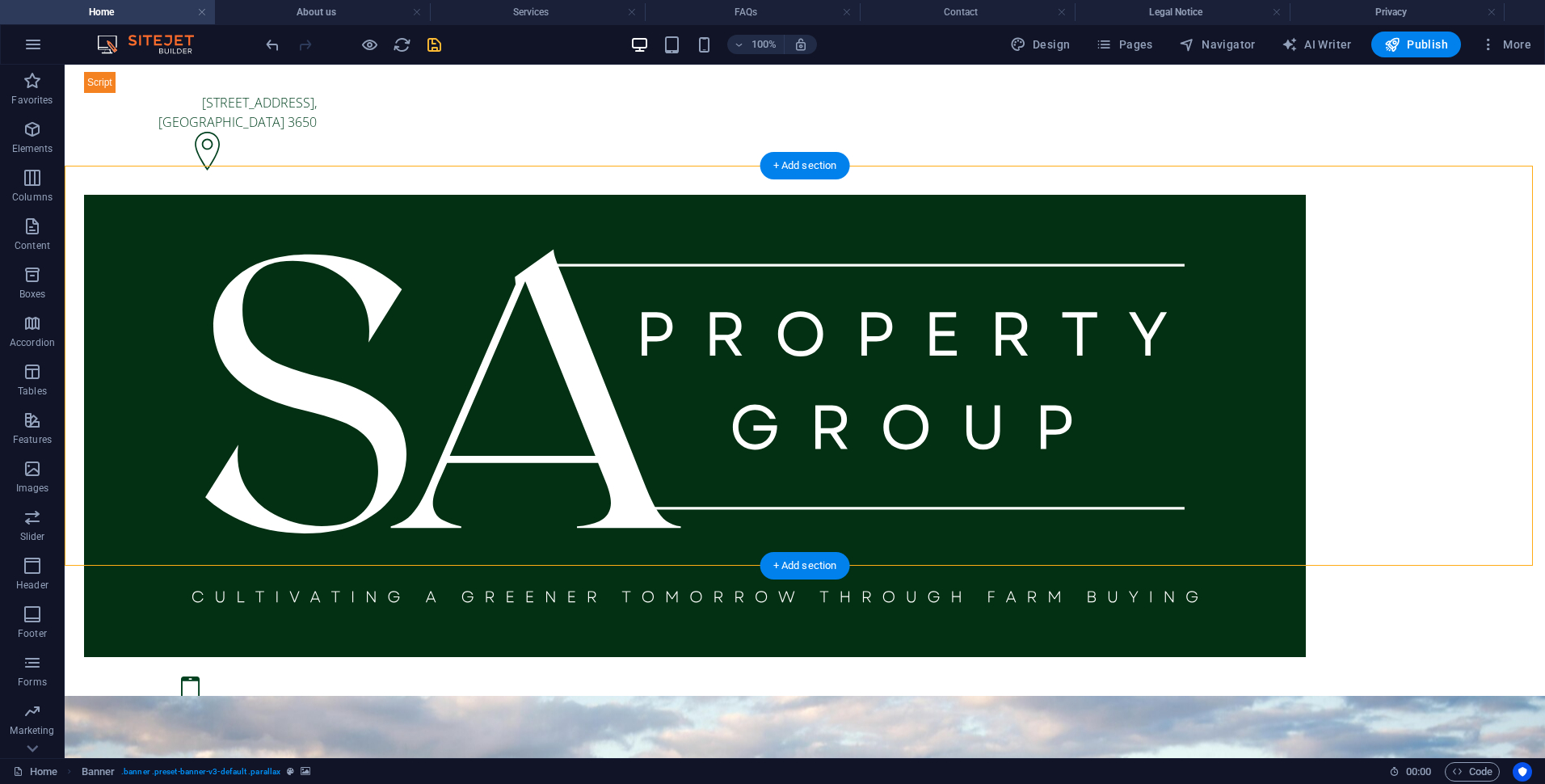
drag, startPoint x: 771, startPoint y: 433, endPoint x: 851, endPoint y: 411, distance: 83.0
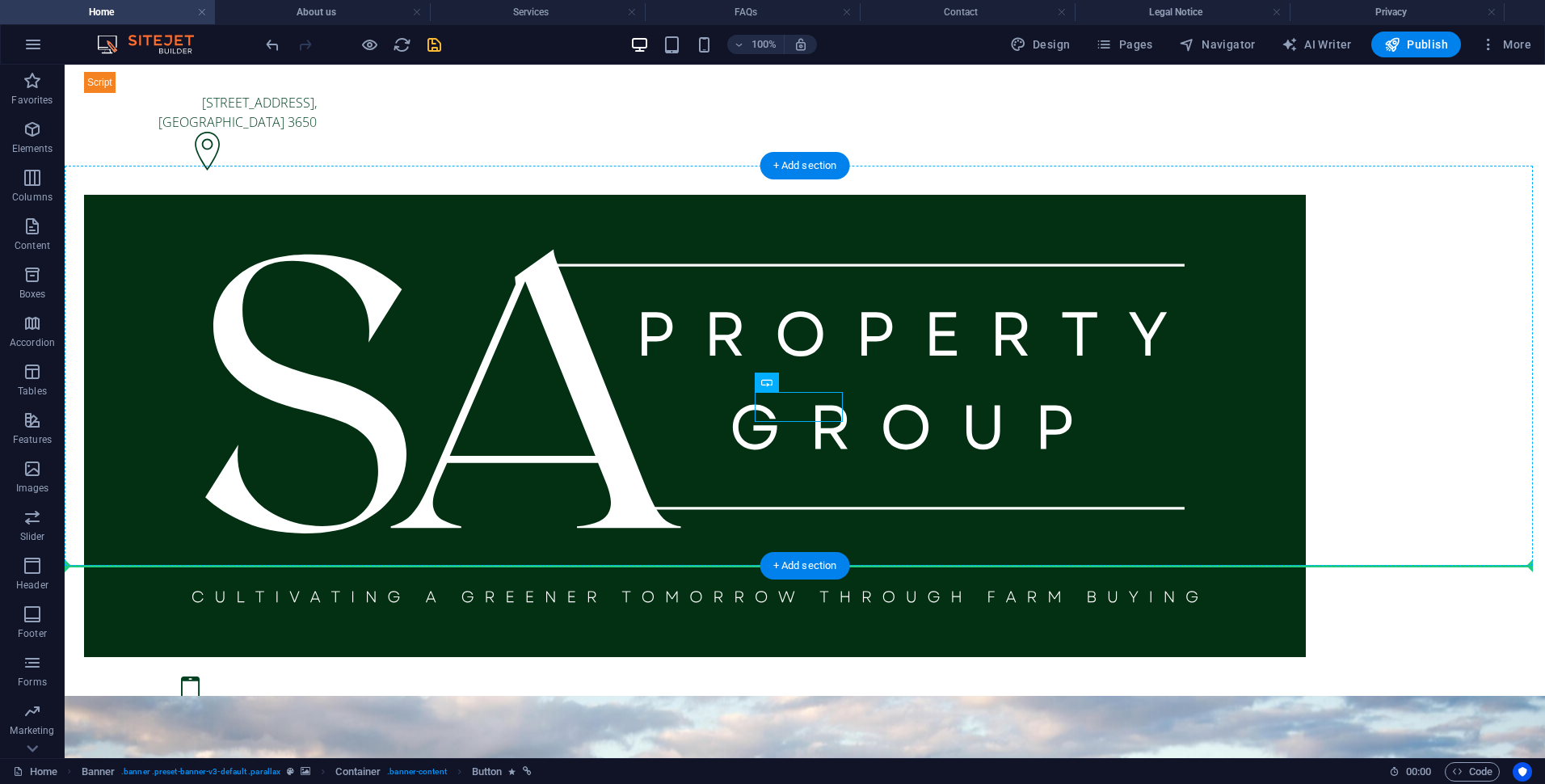
drag, startPoint x: 782, startPoint y: 406, endPoint x: 752, endPoint y: 428, distance: 37.2
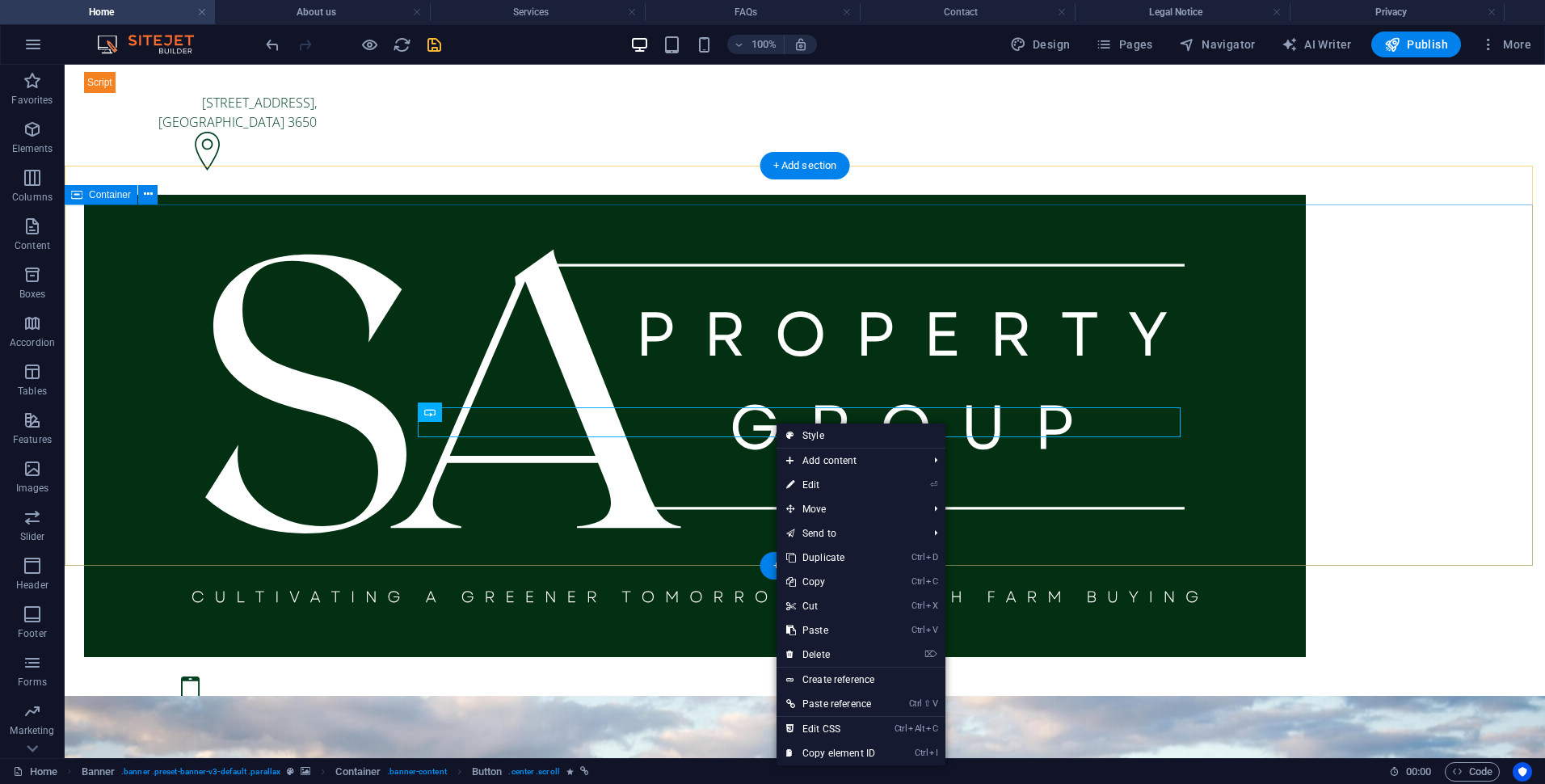
drag, startPoint x: 704, startPoint y: 443, endPoint x: 719, endPoint y: 438, distance: 15.8
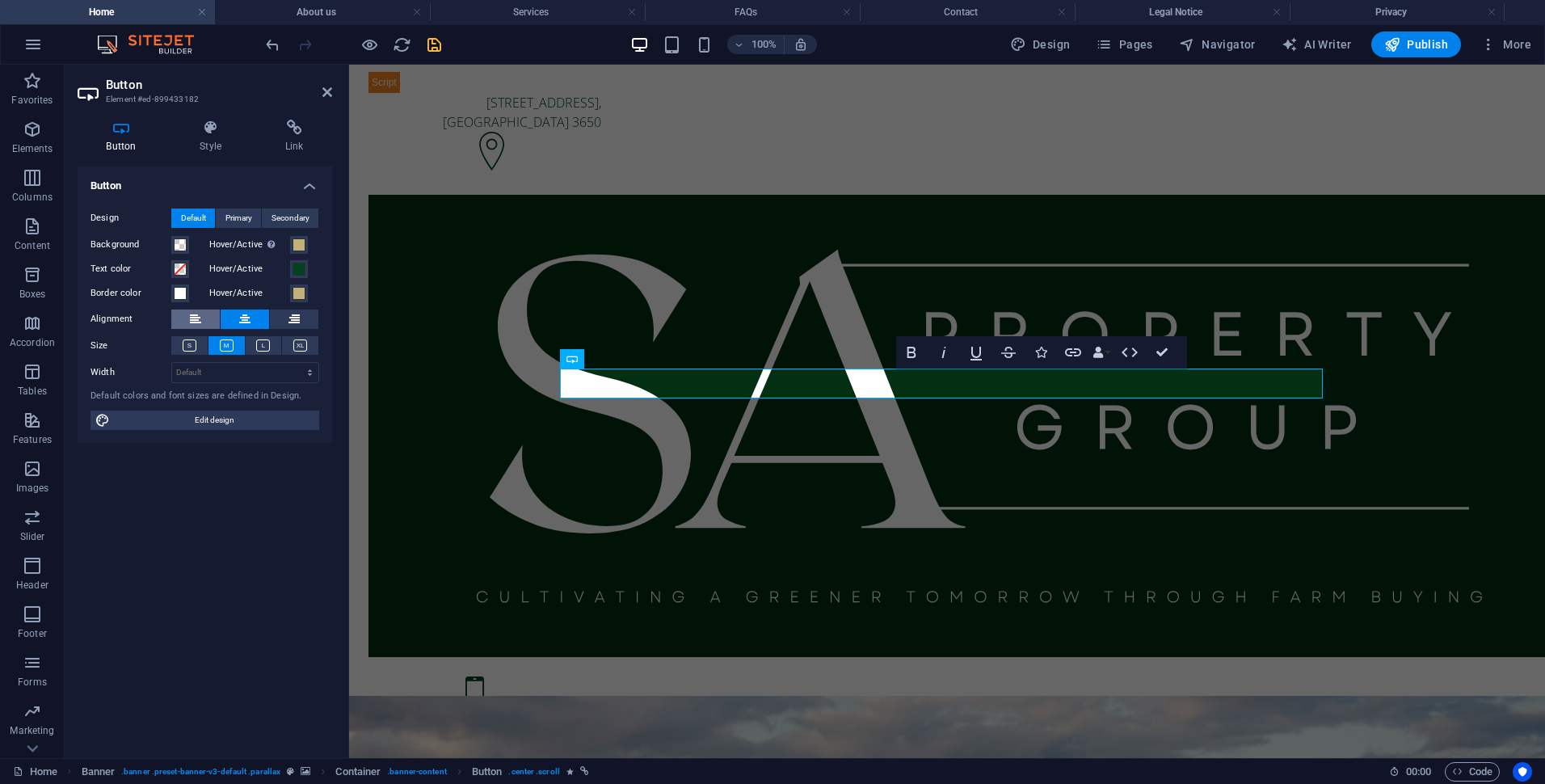
click at [195, 316] on icon at bounding box center [195, 319] width 12 height 20
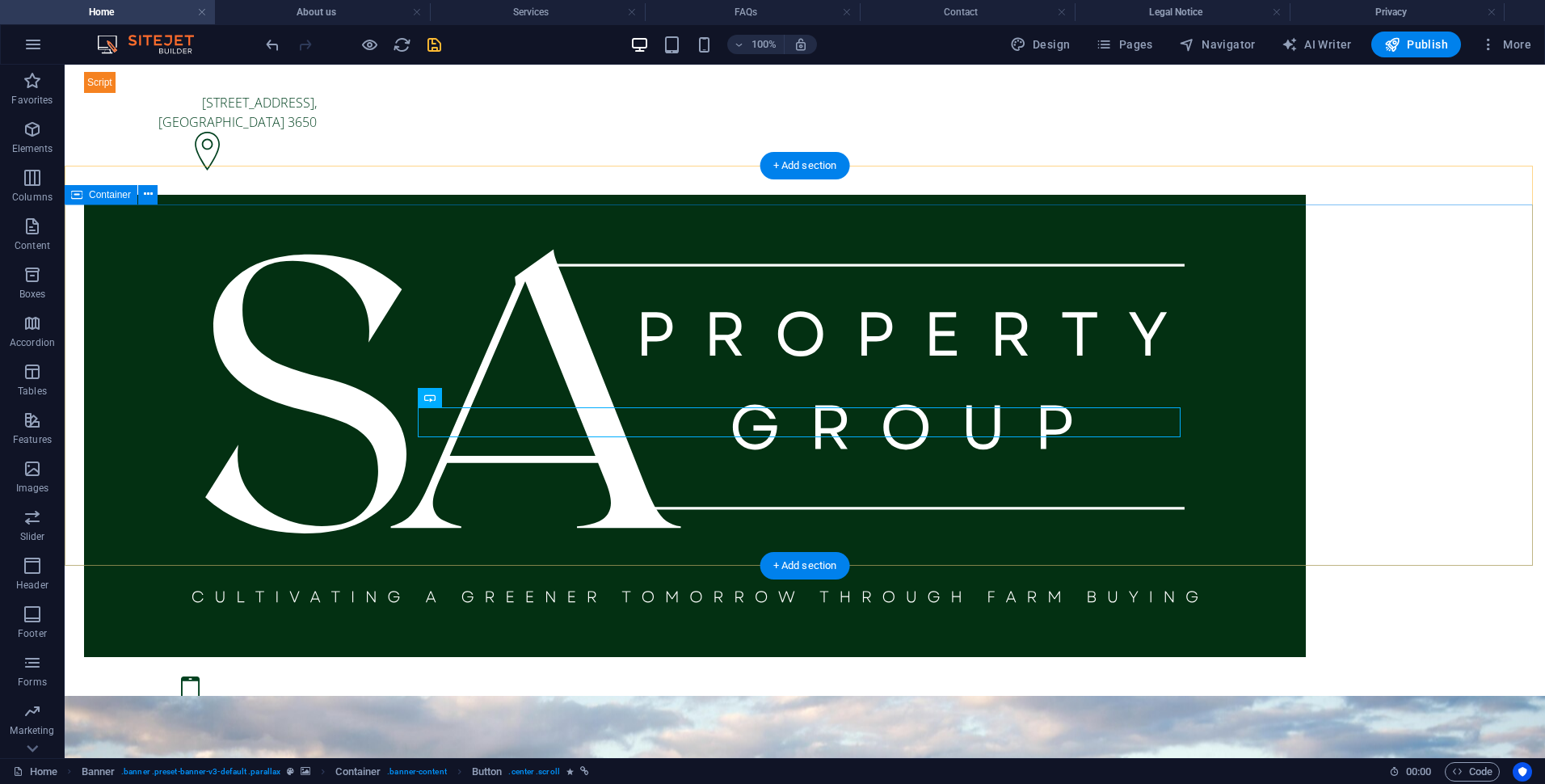
drag, startPoint x: 746, startPoint y: 482, endPoint x: 743, endPoint y: 473, distance: 9.5
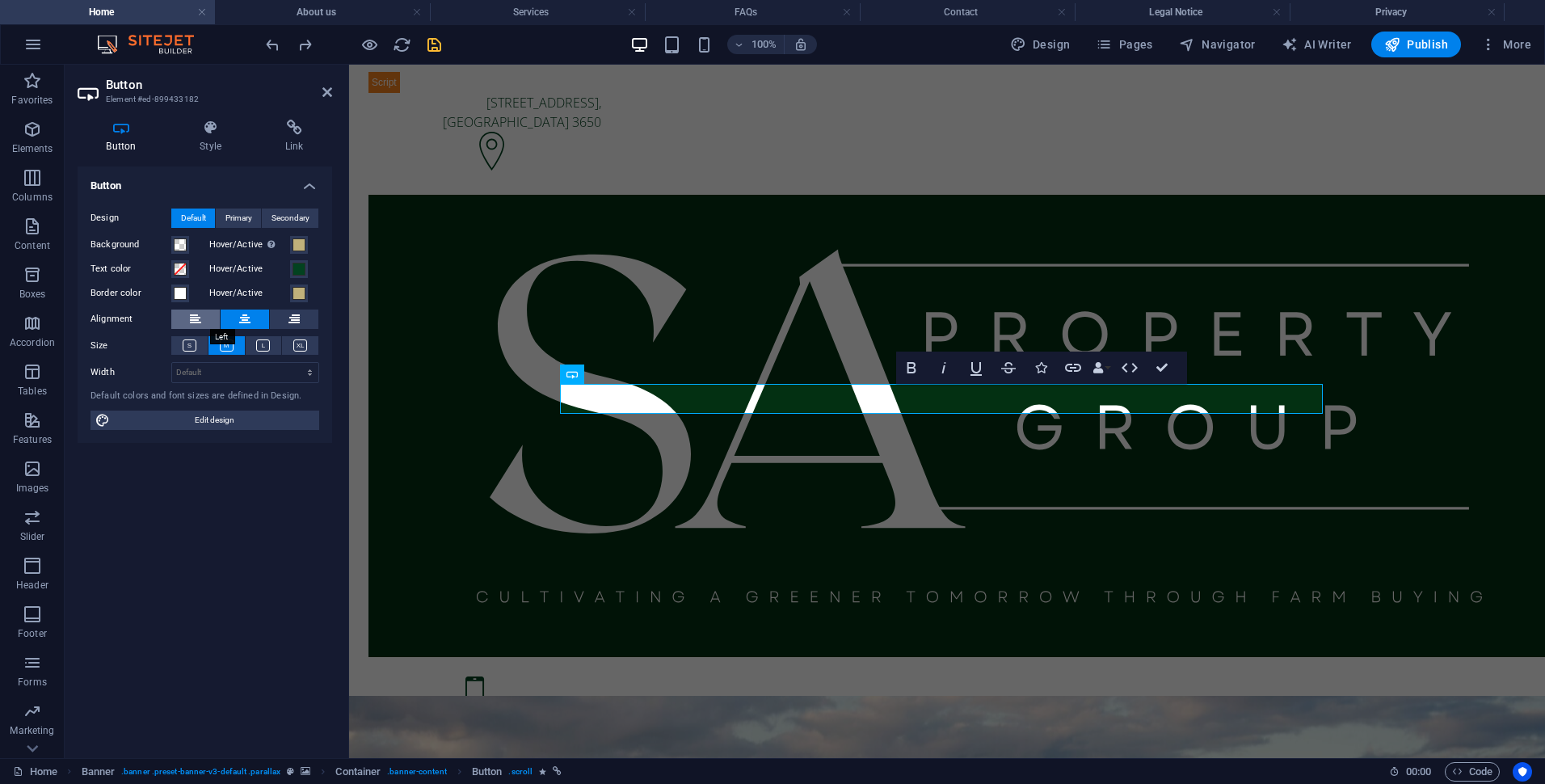
click at [197, 317] on icon at bounding box center [195, 319] width 12 height 20
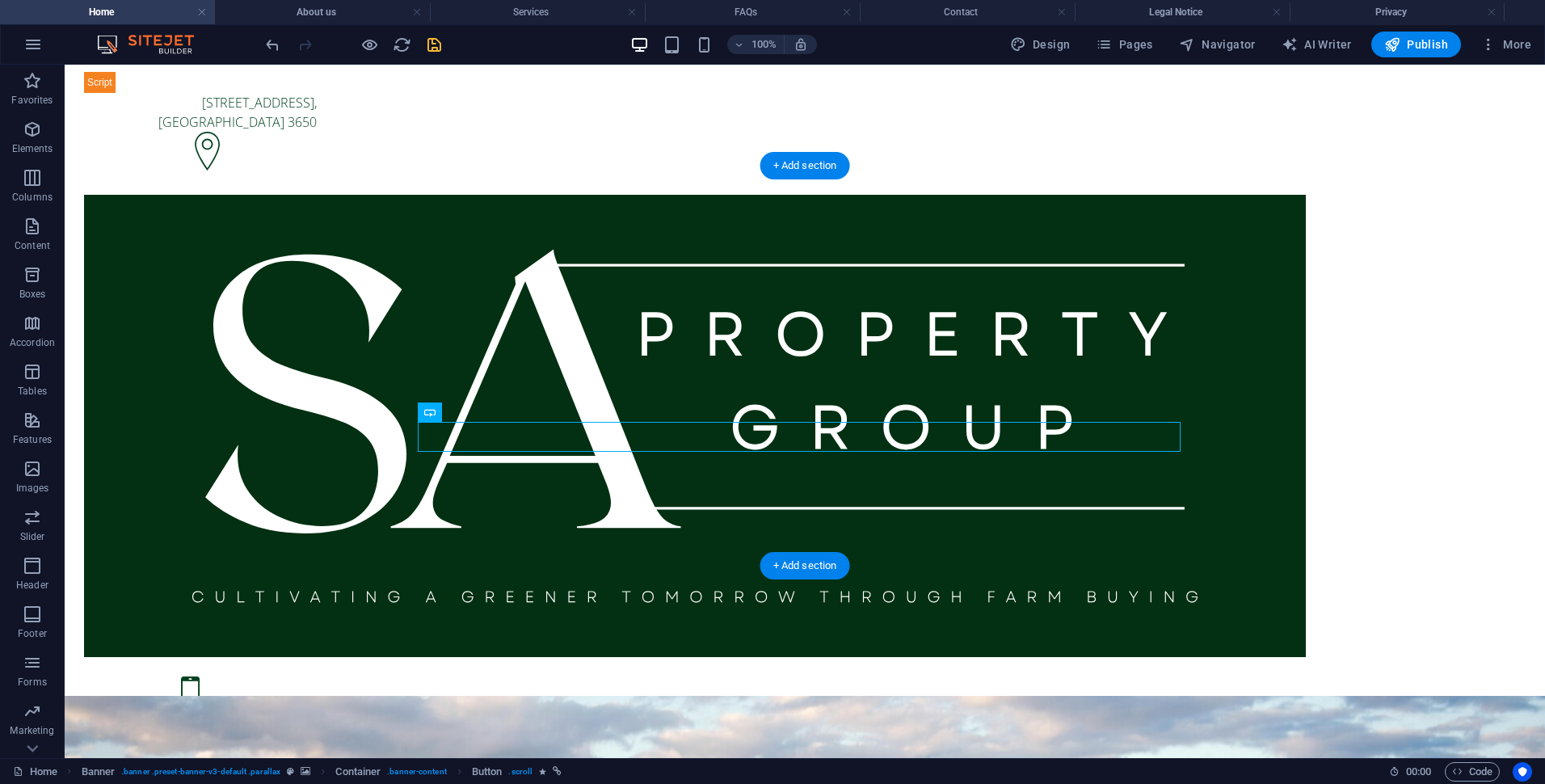
drag, startPoint x: 496, startPoint y: 440, endPoint x: 691, endPoint y: 445, distance: 195.1
click at [1481, 767] on span "Code" at bounding box center [1472, 772] width 40 height 20
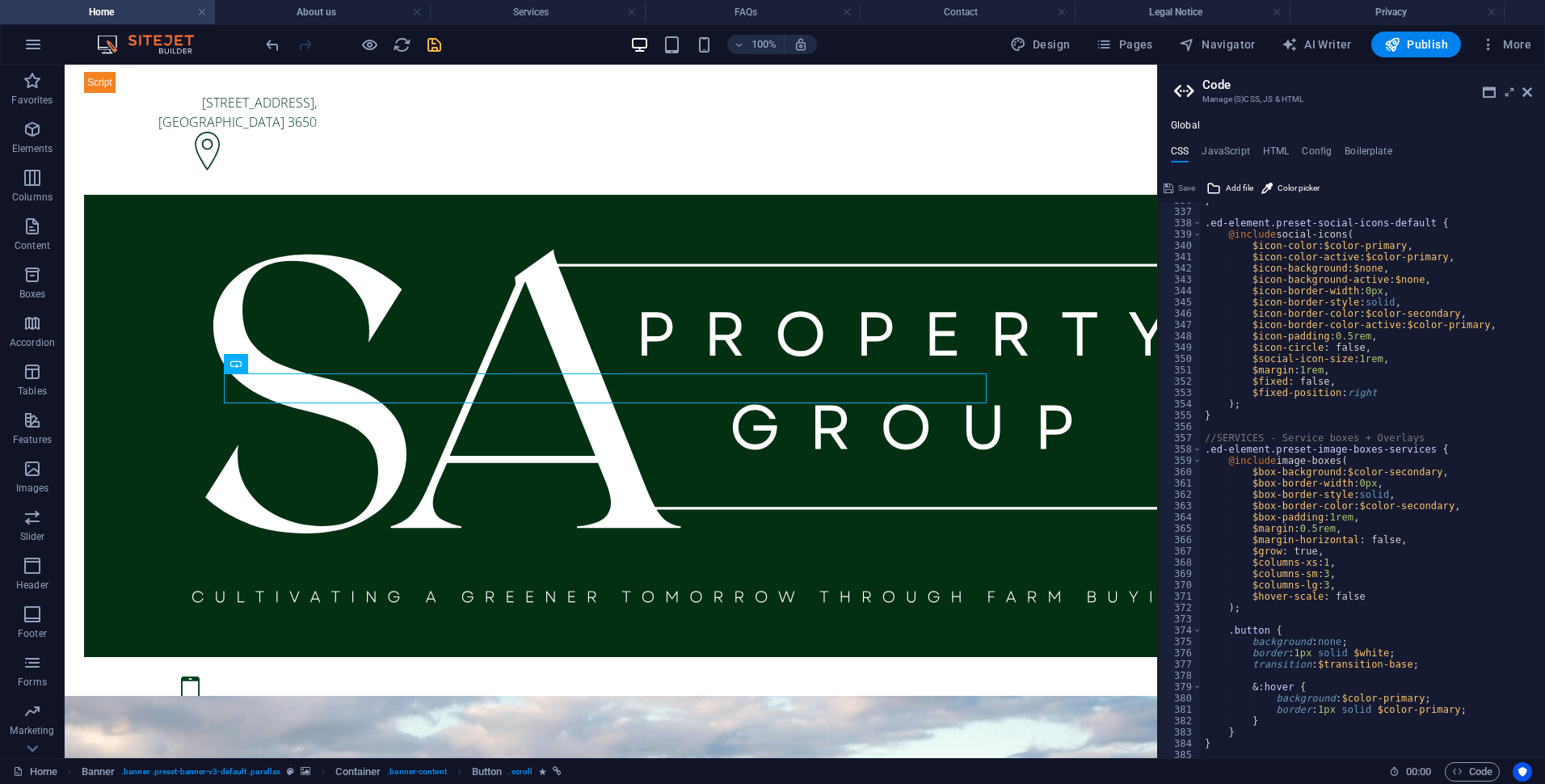
scroll to position [3798, 0]
click at [1188, 151] on h4 "CSS" at bounding box center [1180, 154] width 18 height 18
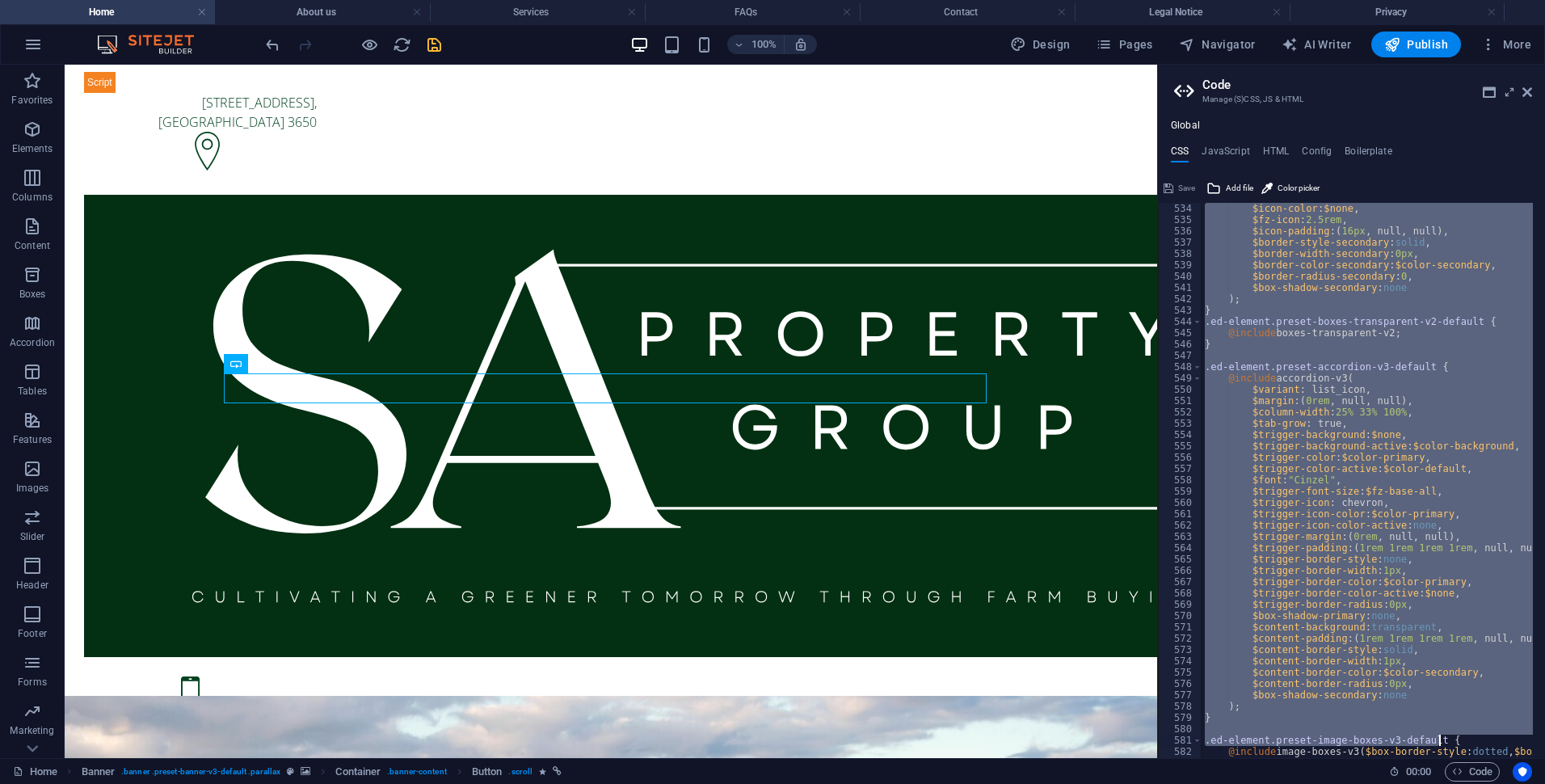
scroll to position [0, 0]
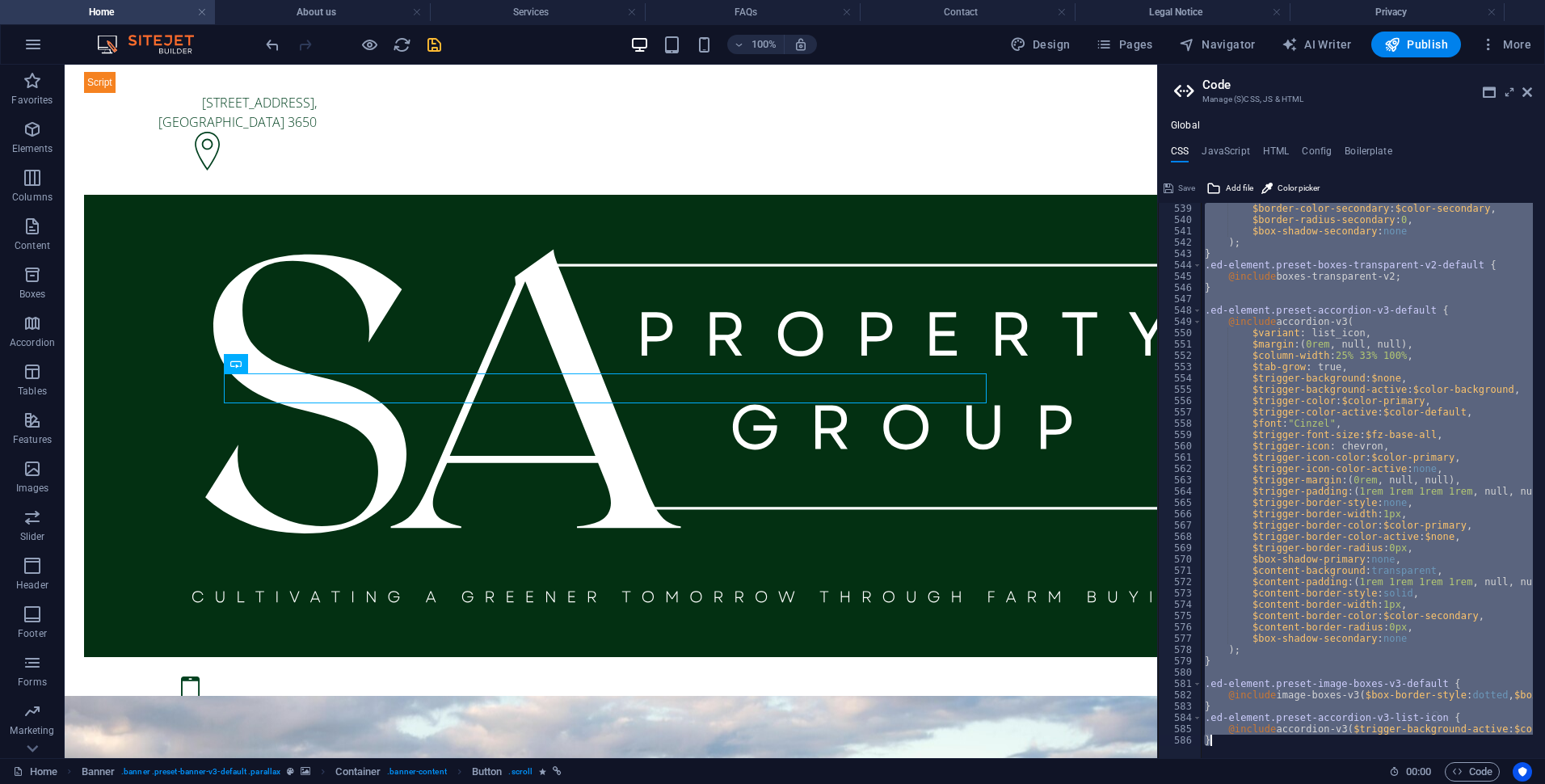
drag, startPoint x: 1211, startPoint y: 215, endPoint x: 1547, endPoint y: 788, distance: 664.2
click at [1544, 783] on html "SA Property Group Home About us Services FAQs Contact Legal Notice Privacy Favo…" at bounding box center [772, 392] width 1545 height 784
type textarea "@include accordion-v3($trigger-background-active: $color-background, $trigger-i…"
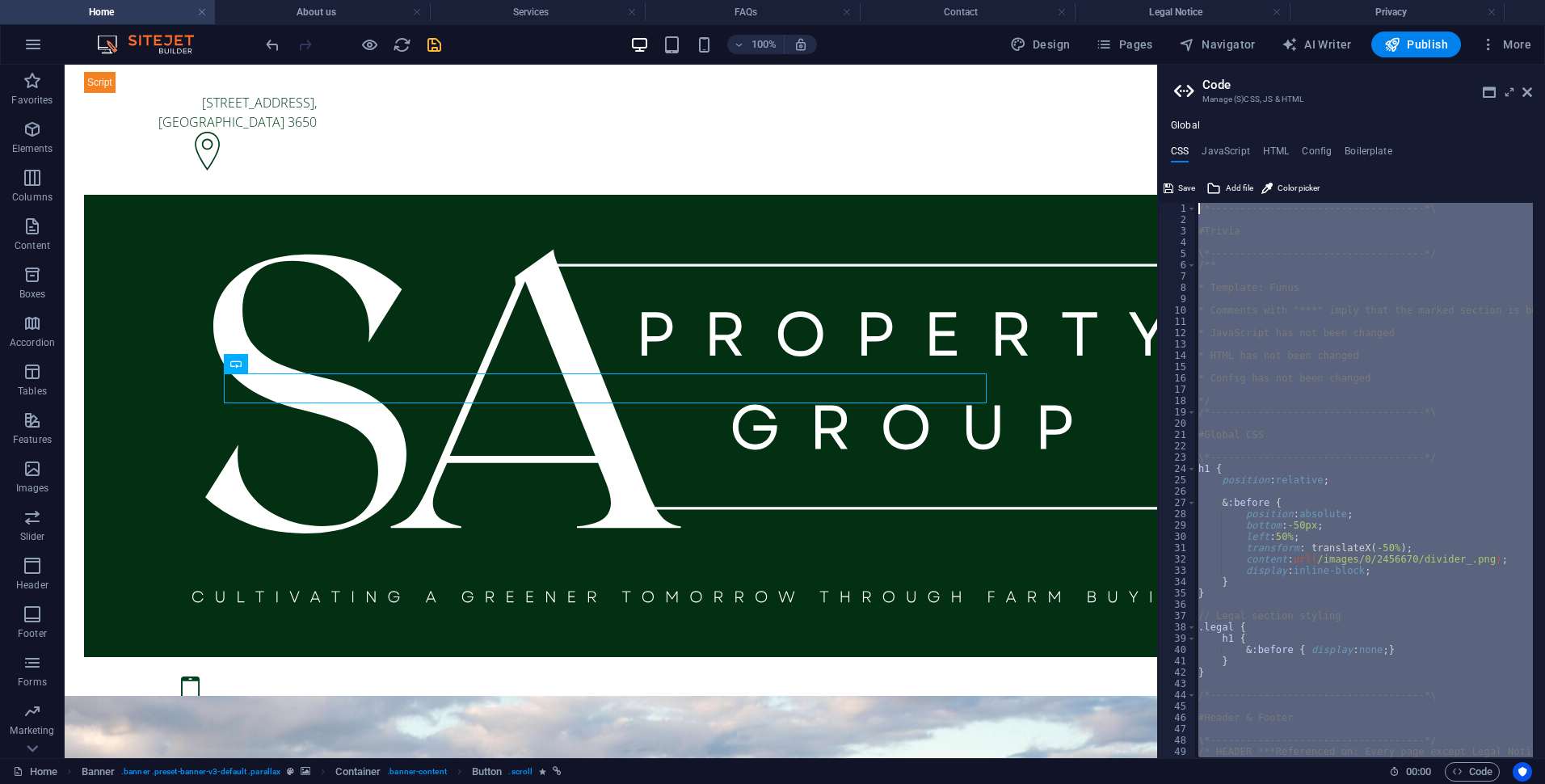
drag, startPoint x: 1339, startPoint y: 724, endPoint x: 1206, endPoint y: 176, distance: 563.9
click at [1206, 176] on div "1 2 3 4 5 6 7 8 9 10 11 12 13 14 15 16 17 18 19 20 21 22 23 24 25 26 27 28 29 3…" at bounding box center [1352, 467] width 387 height 583
type textarea "/*------------------------------------*\"
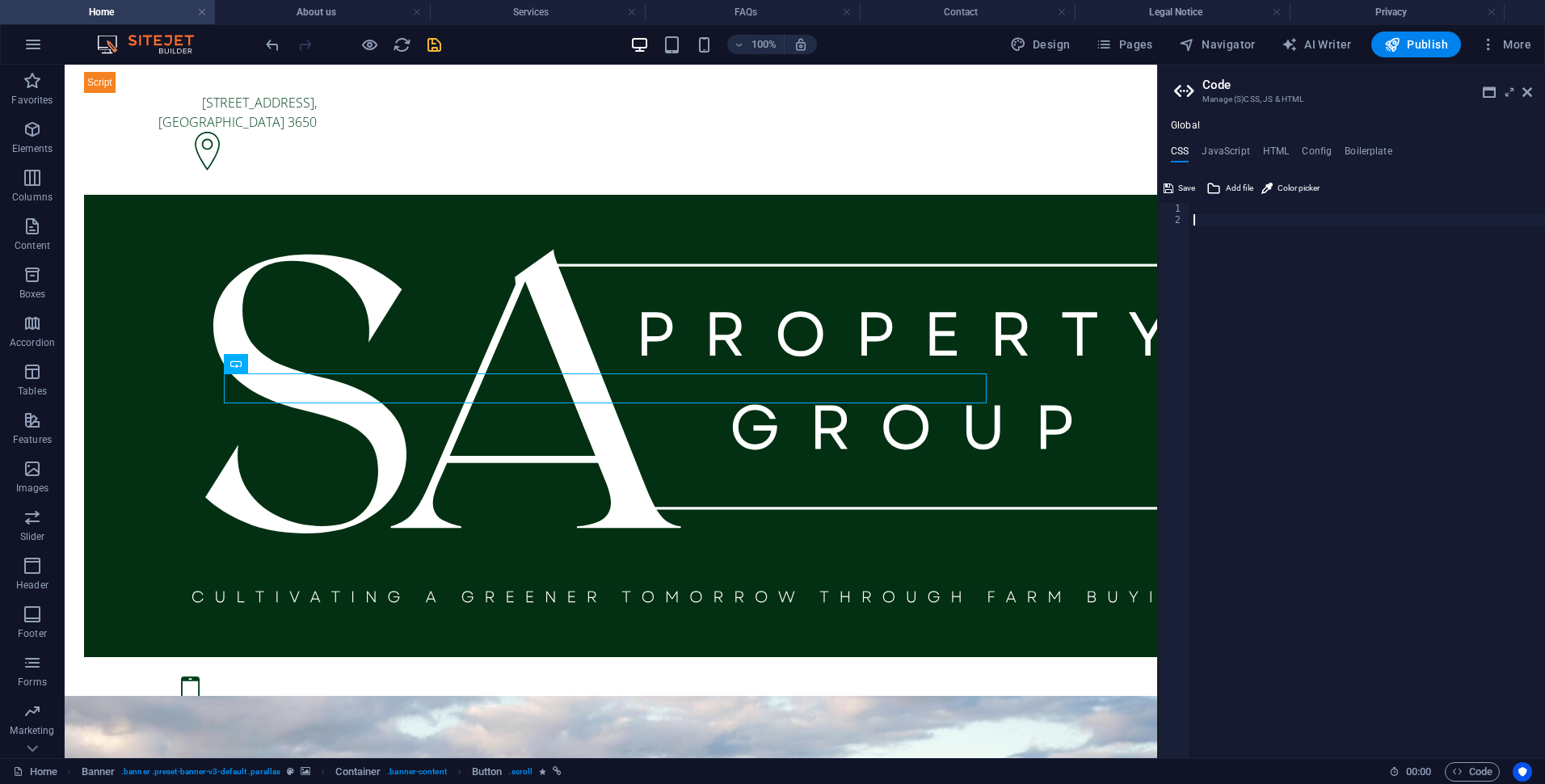
click at [1209, 226] on div at bounding box center [1368, 491] width 355 height 578
paste textarea "}"
type textarea "}"
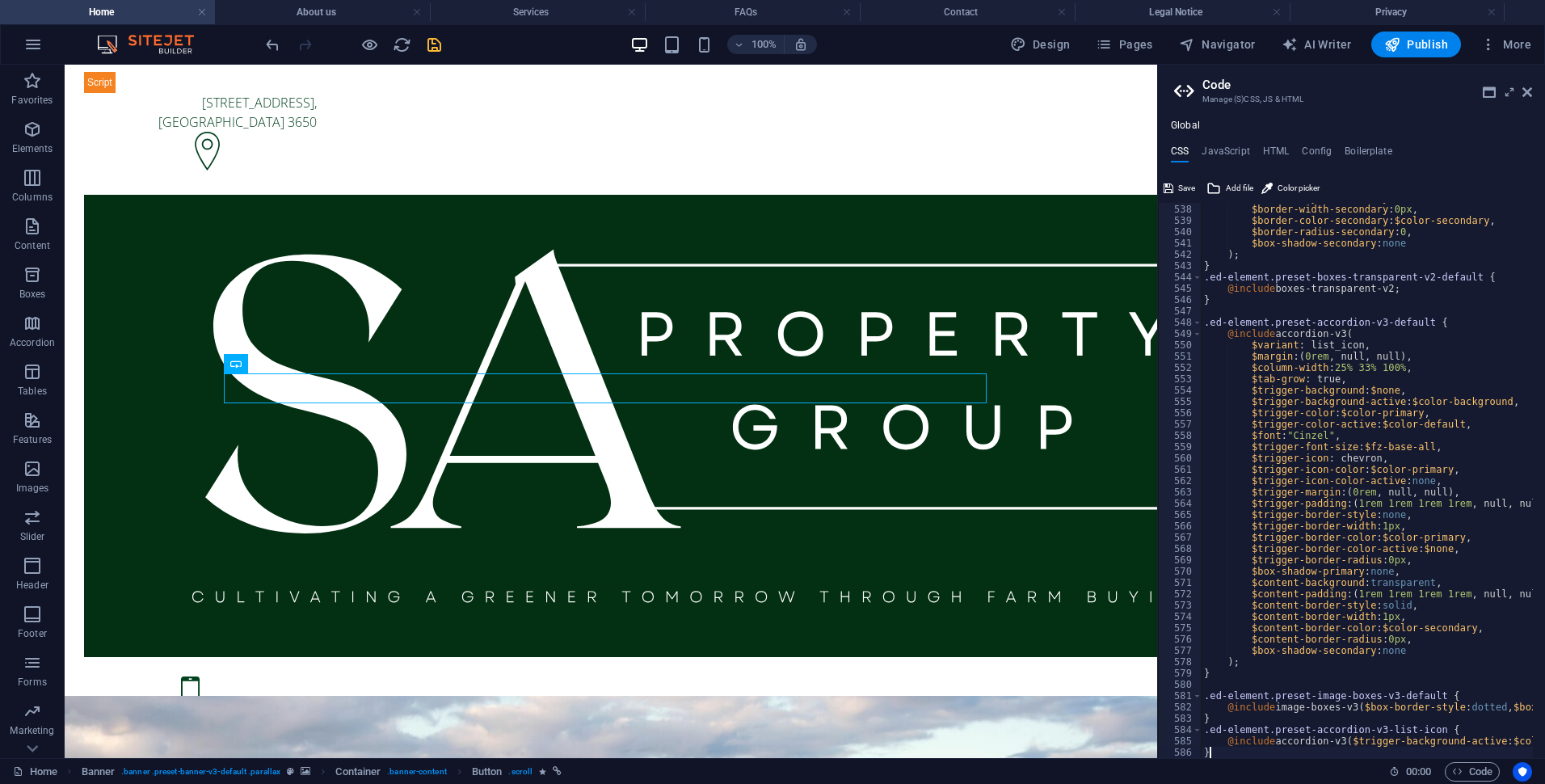
scroll to position [6075, 0]
click at [1186, 187] on span "Save" at bounding box center [1186, 189] width 17 height 20
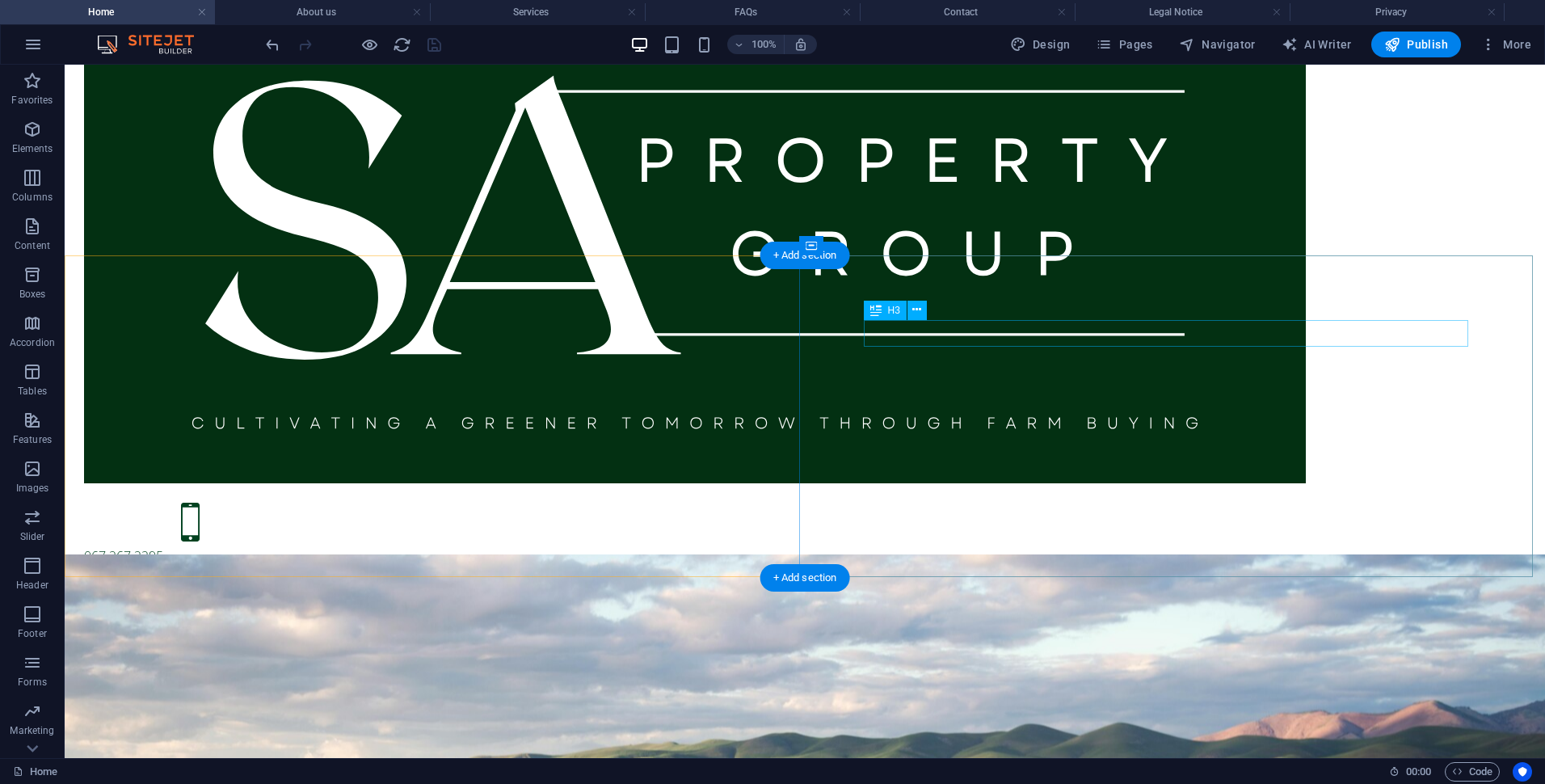
scroll to position [0, 0]
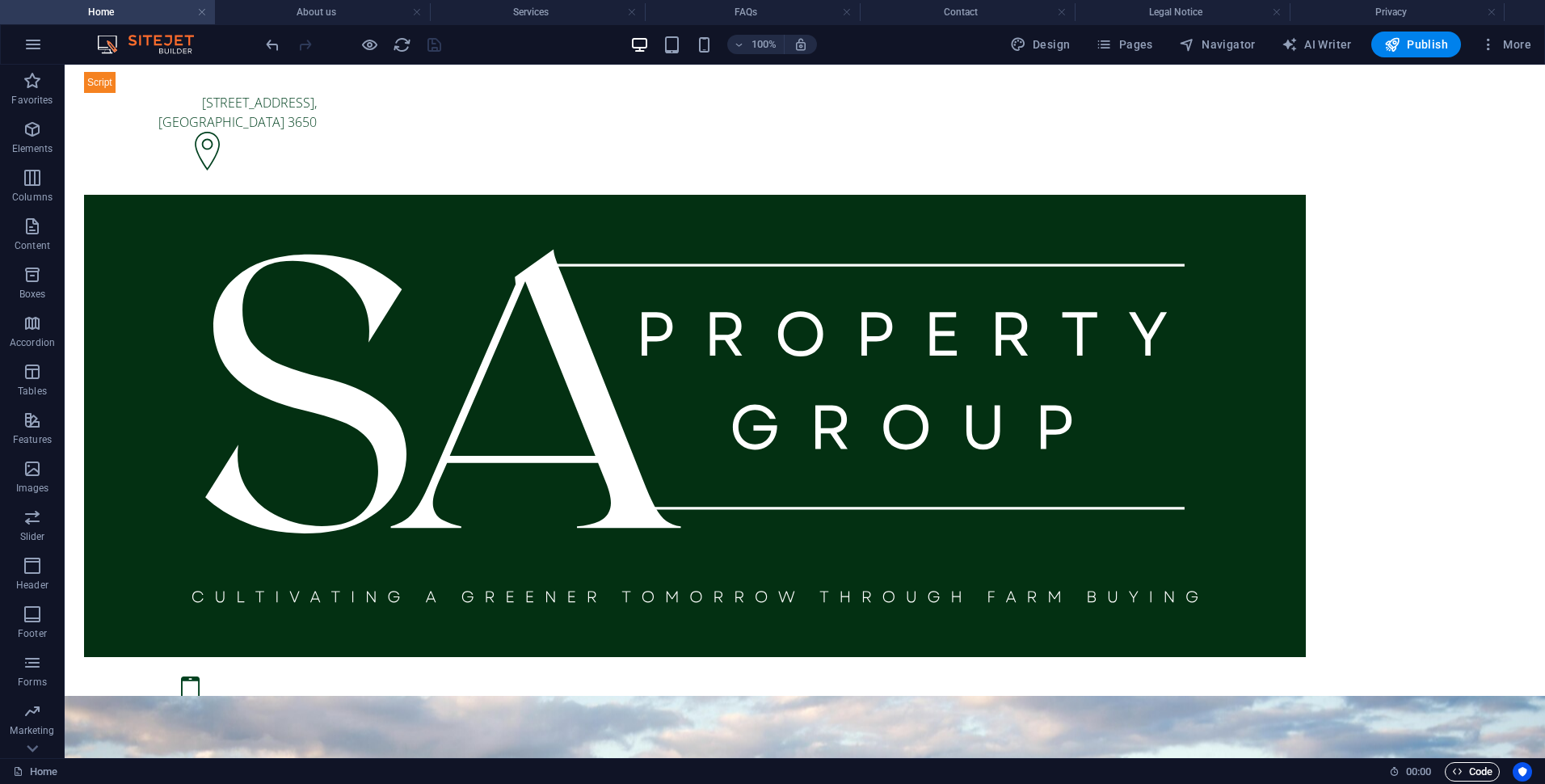
click at [1476, 767] on span "Code" at bounding box center [1472, 772] width 40 height 20
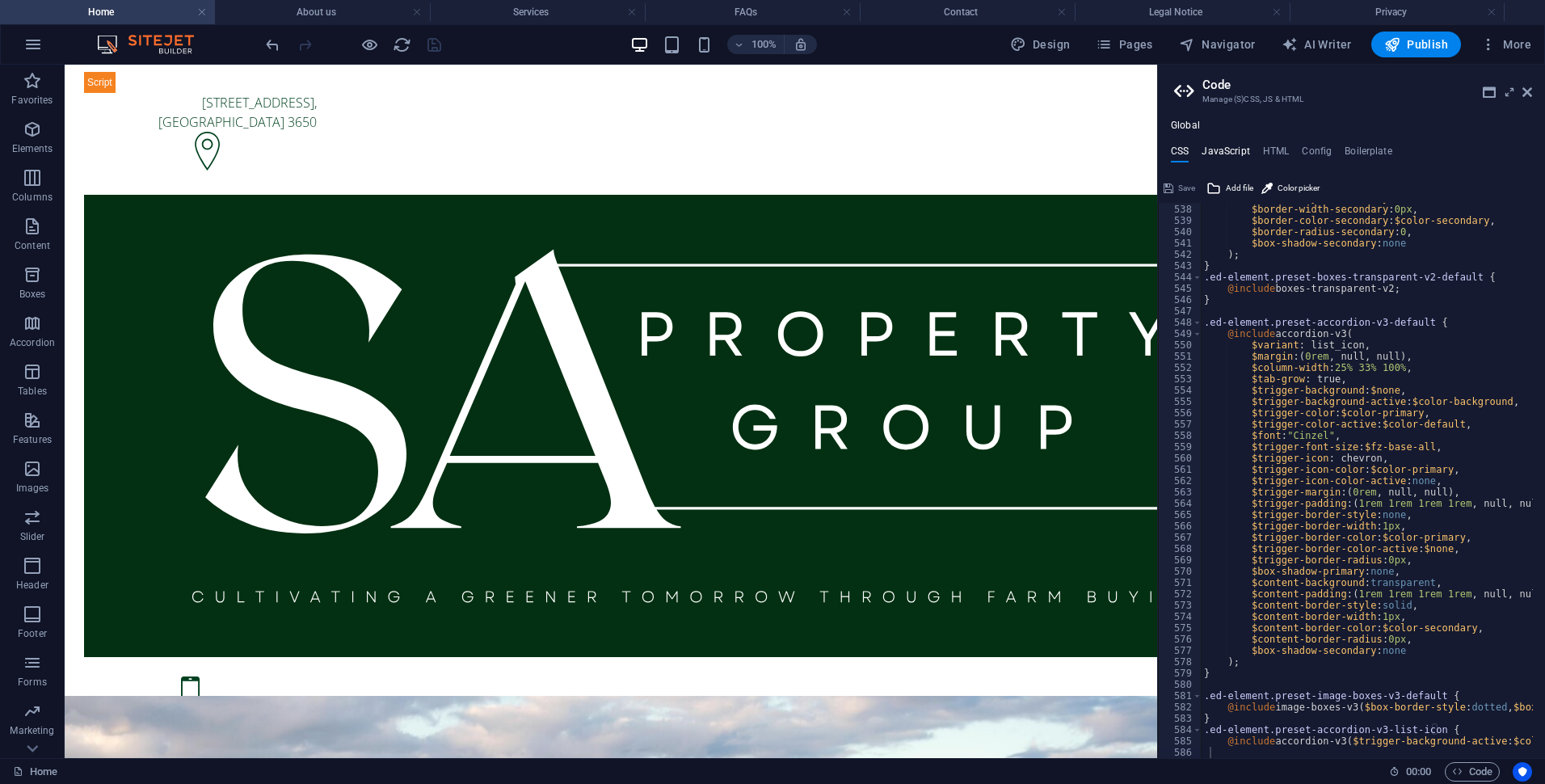
click at [1232, 153] on h4 "JavaScript" at bounding box center [1226, 154] width 48 height 18
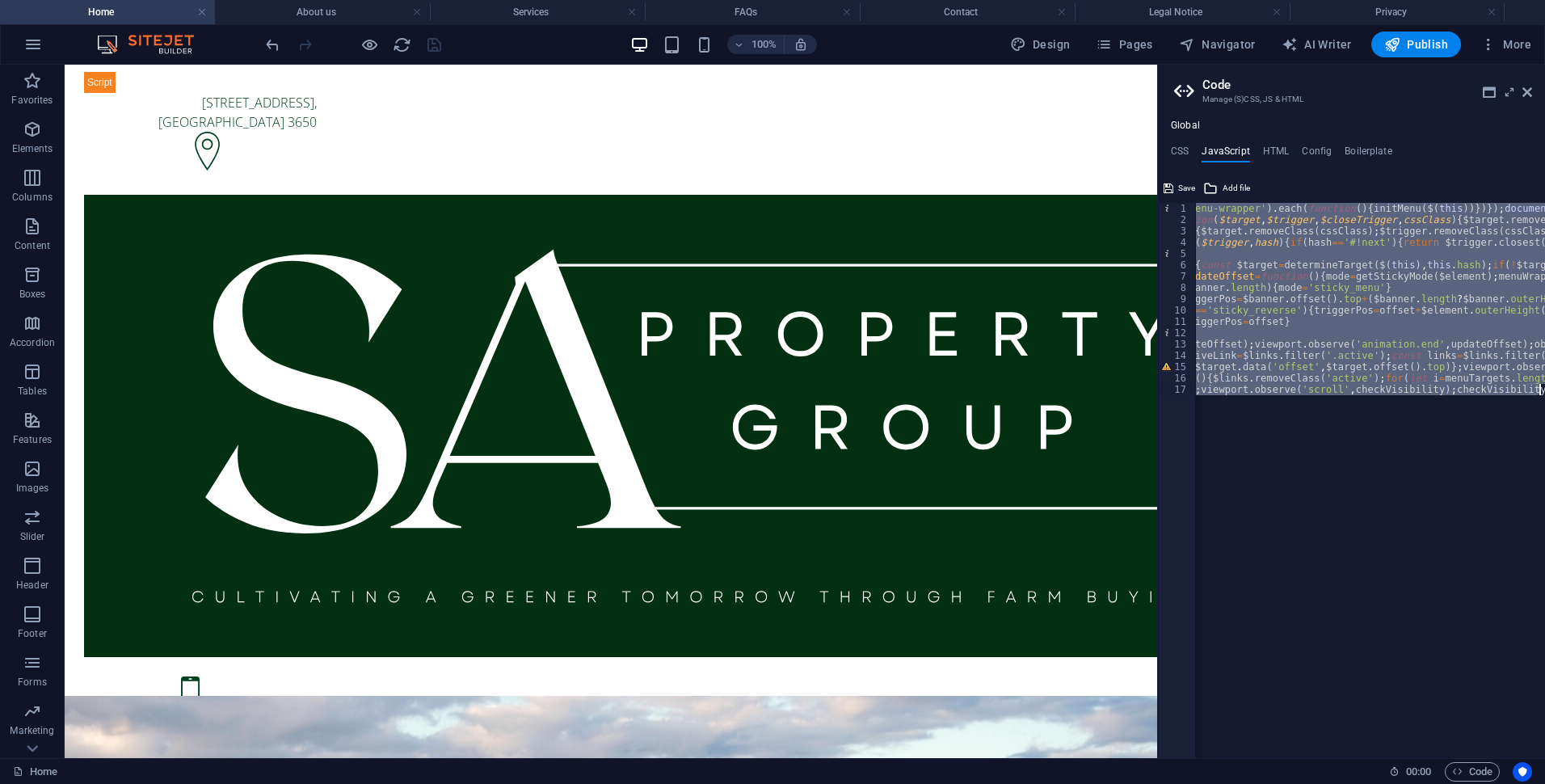
scroll to position [0, 183]
drag, startPoint x: 1225, startPoint y: 228, endPoint x: 1544, endPoint y: 513, distance: 427.8
click at [1544, 513] on html "SA Property Group Home About us Services FAQs Contact Legal Notice Privacy Favo…" at bounding box center [772, 392] width 1545 height 784
paste textarea
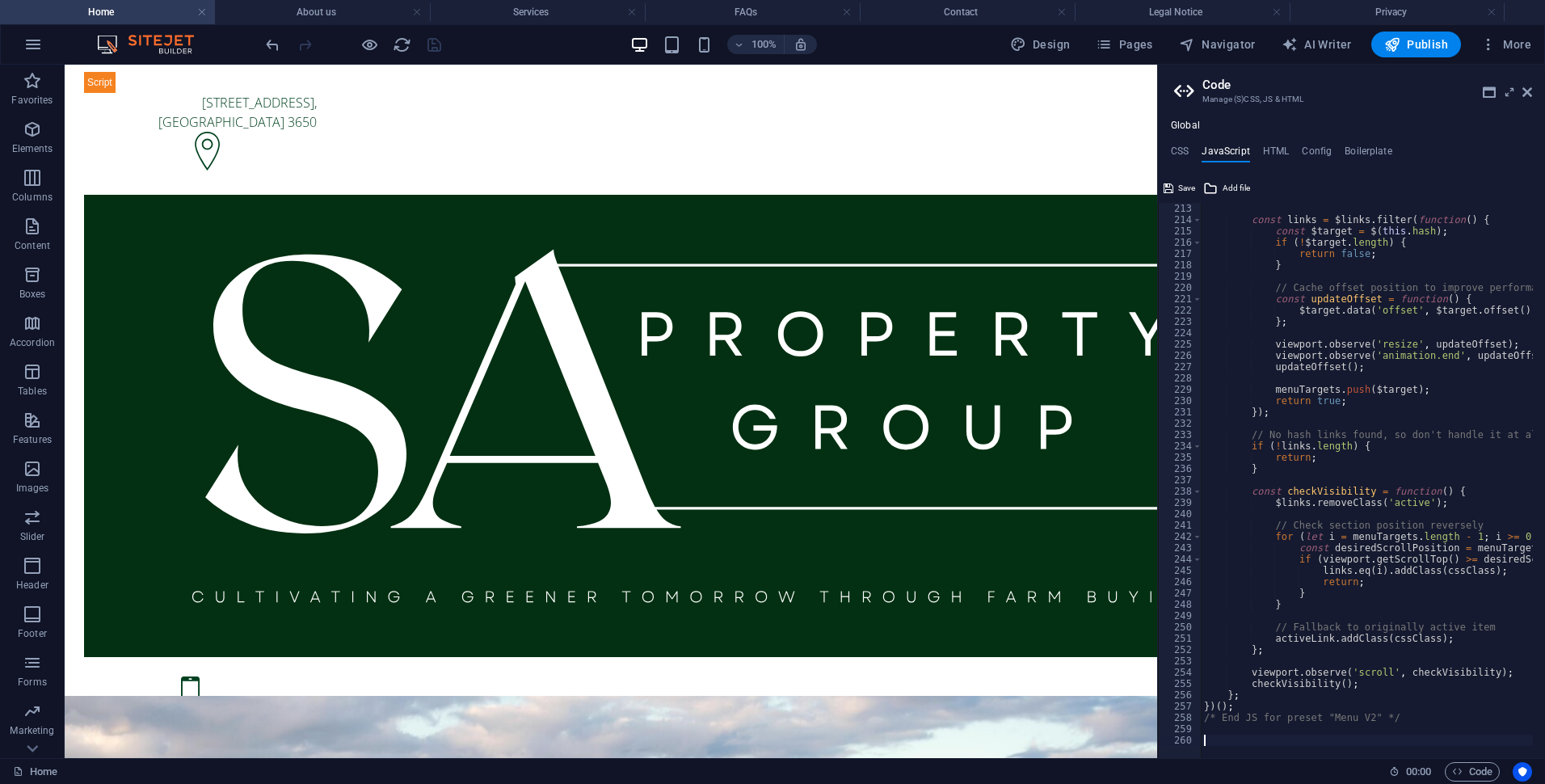
scroll to position [0, 0]
click at [1187, 192] on span "Save" at bounding box center [1186, 189] width 17 height 20
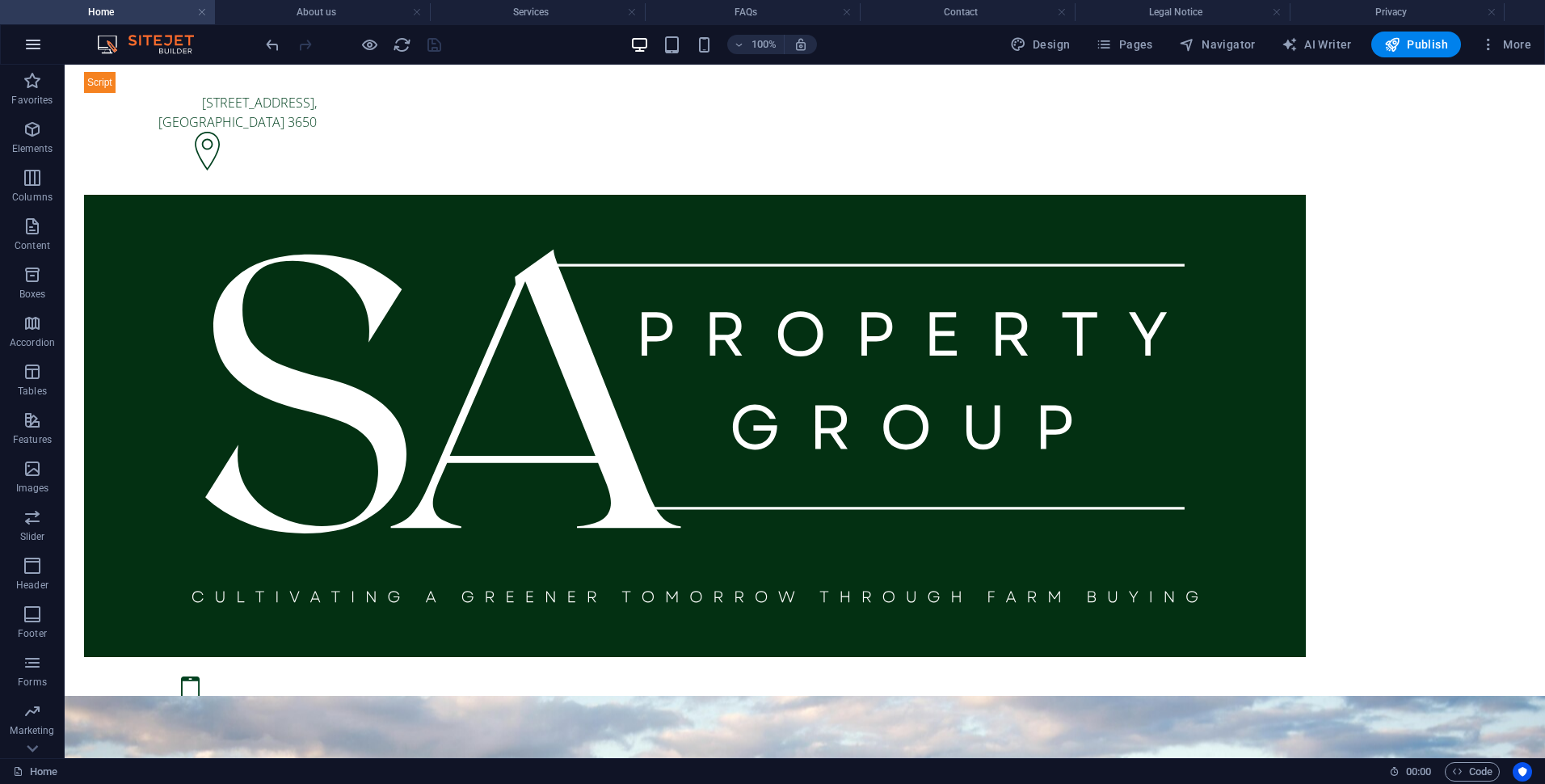
click at [33, 43] on icon "button" at bounding box center [33, 45] width 20 height 20
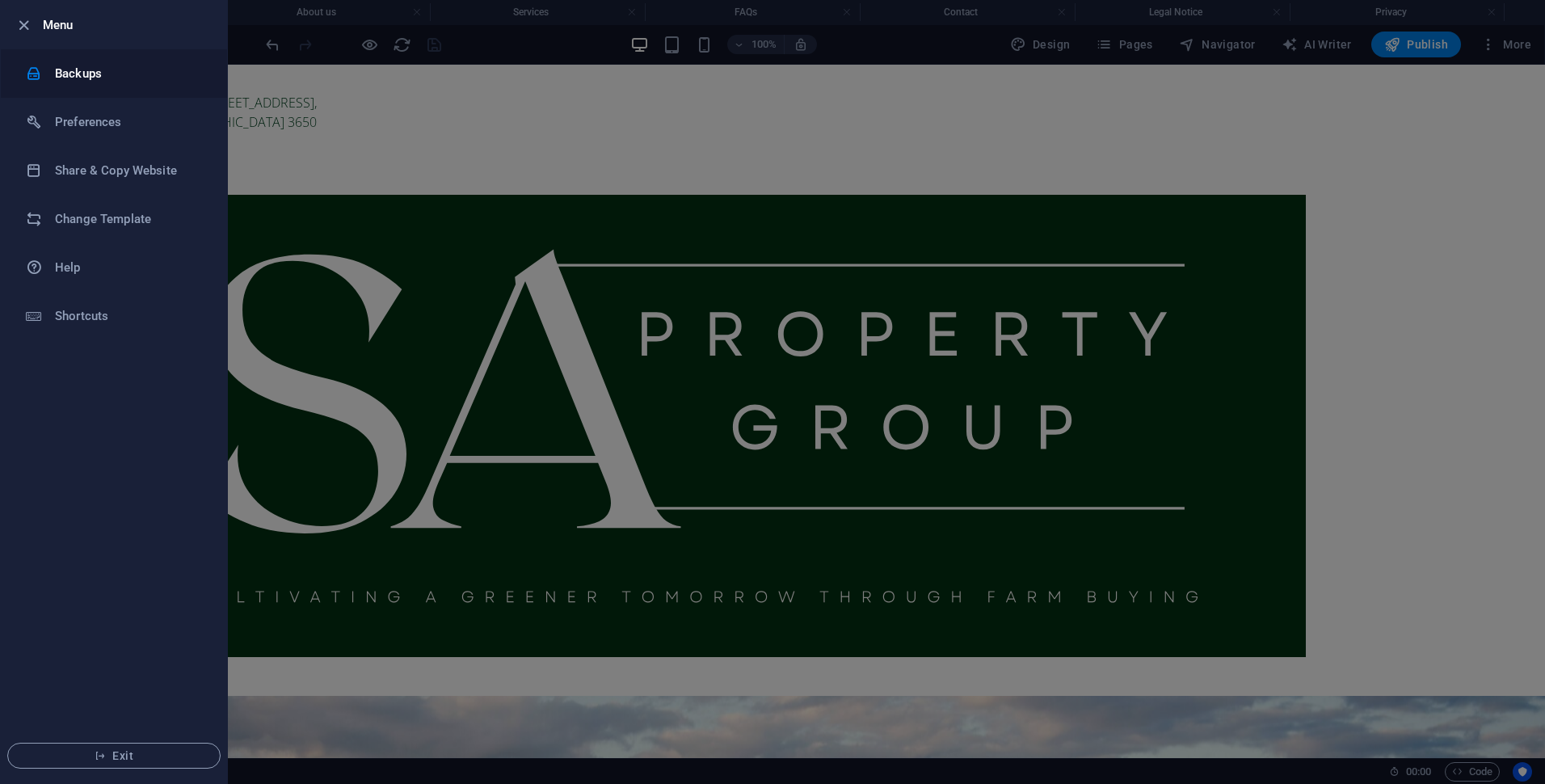
click at [131, 68] on h6 "Backups" at bounding box center [129, 73] width 149 height 20
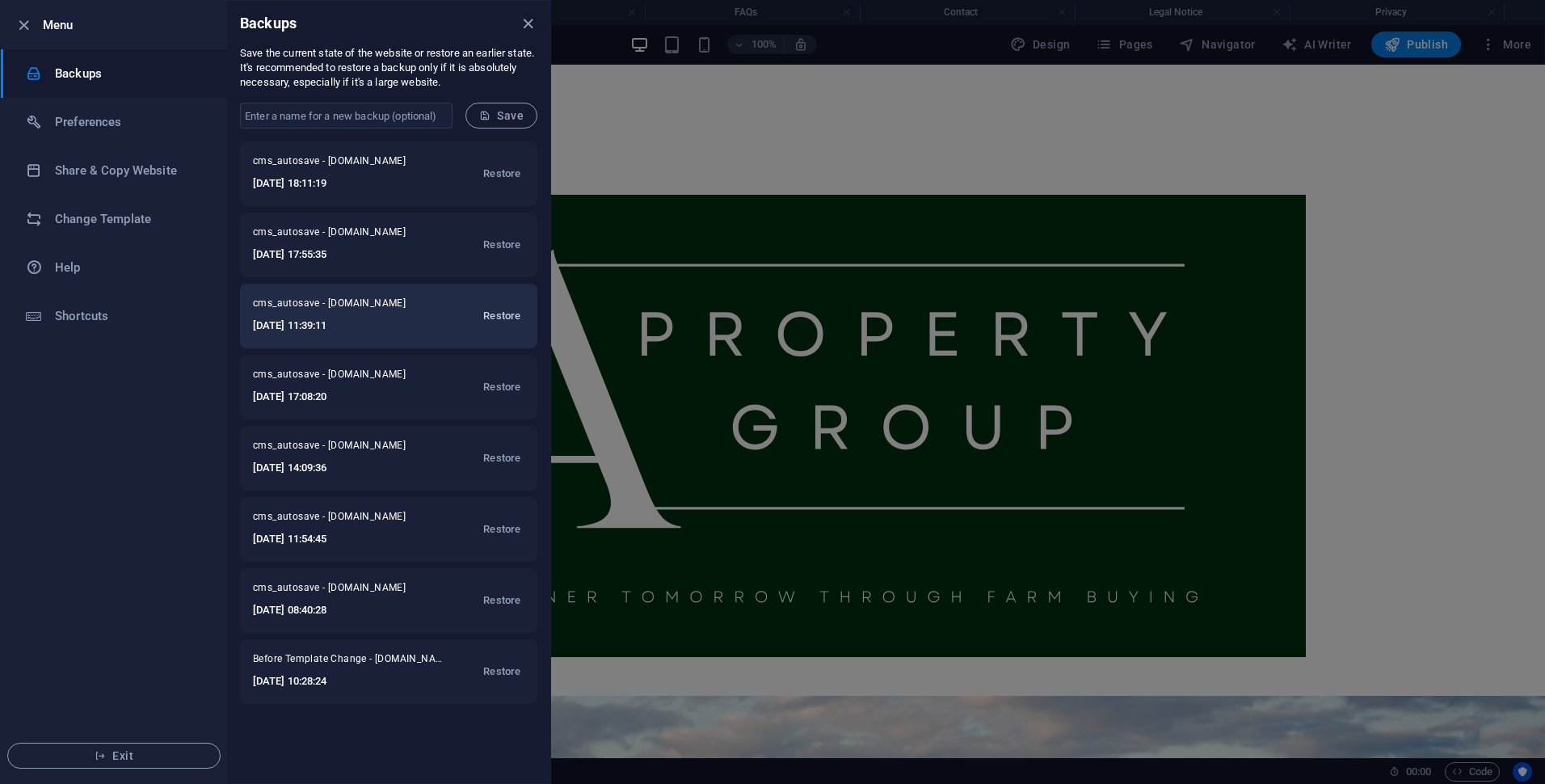
click at [505, 312] on span "Restore" at bounding box center [501, 317] width 37 height 20
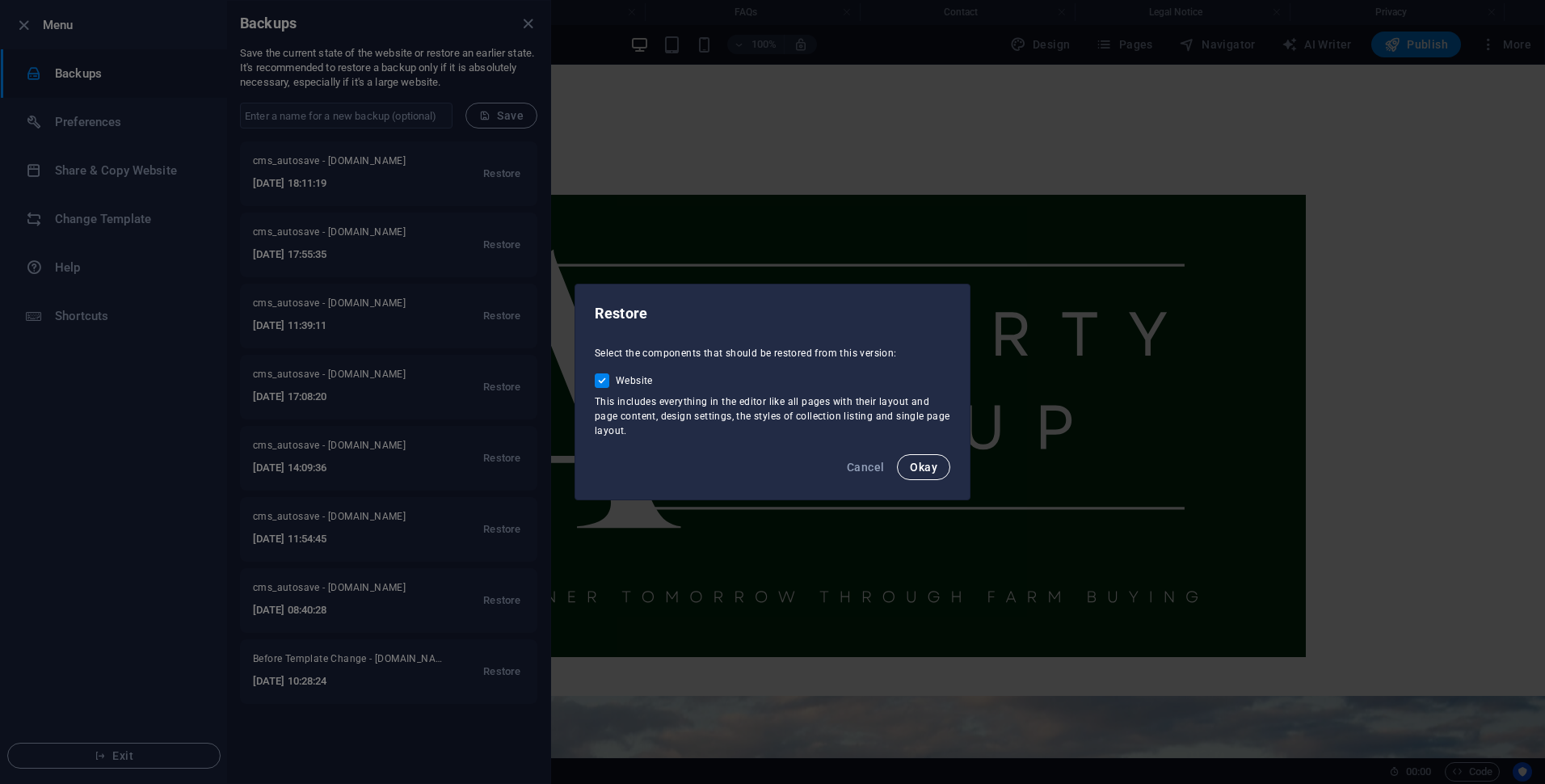
click at [917, 468] on span "Okay" at bounding box center [923, 467] width 27 height 13
